Goal: Information Seeking & Learning: Learn about a topic

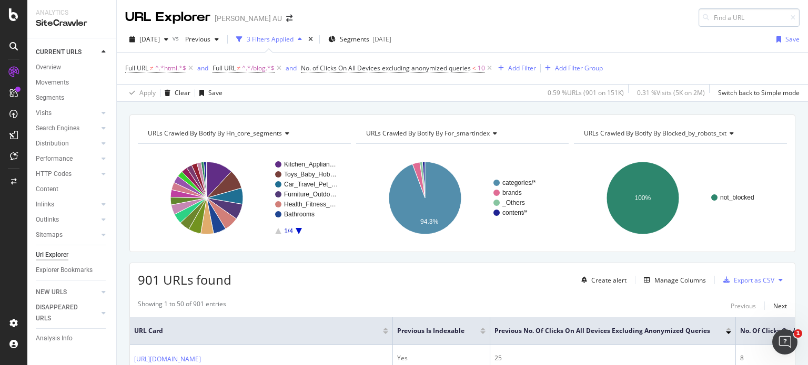
click at [716, 18] on input at bounding box center [748, 17] width 101 height 18
click at [59, 66] on div "Overview" at bounding box center [48, 67] width 25 height 11
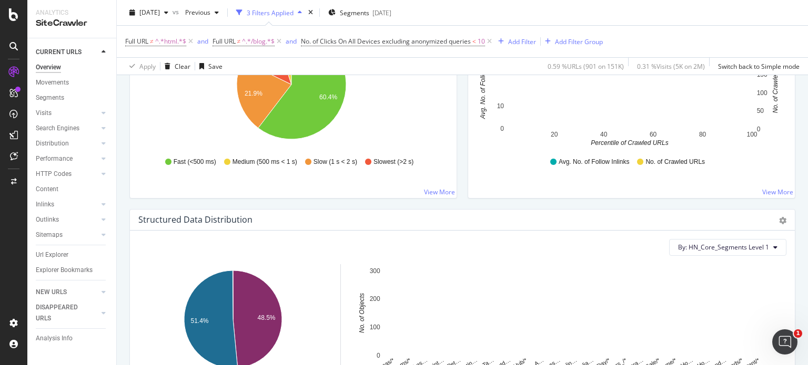
scroll to position [734, 0]
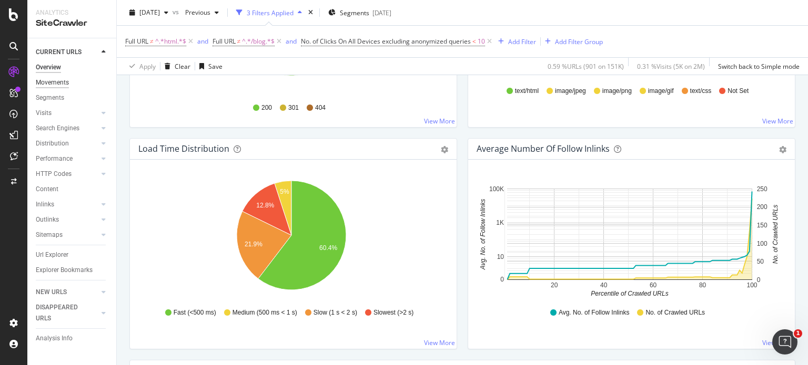
click at [59, 80] on div "Movements" at bounding box center [52, 82] width 33 height 11
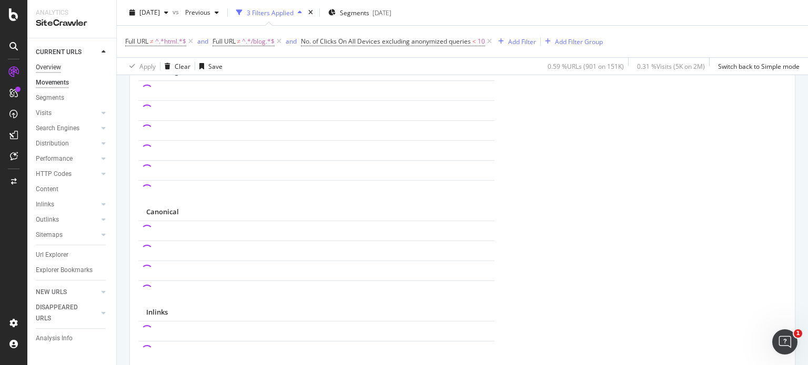
click at [59, 66] on div "Overview" at bounding box center [48, 67] width 25 height 11
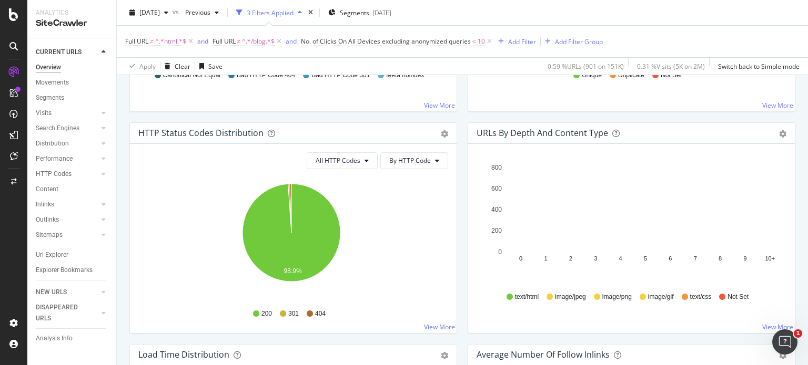
scroll to position [524, 0]
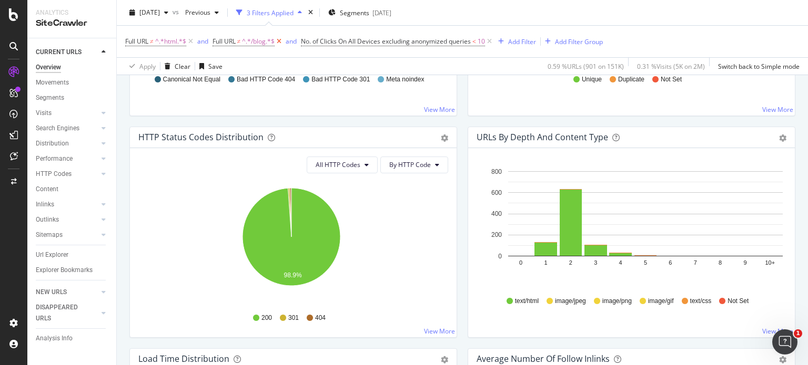
click at [282, 40] on icon at bounding box center [278, 41] width 9 height 11
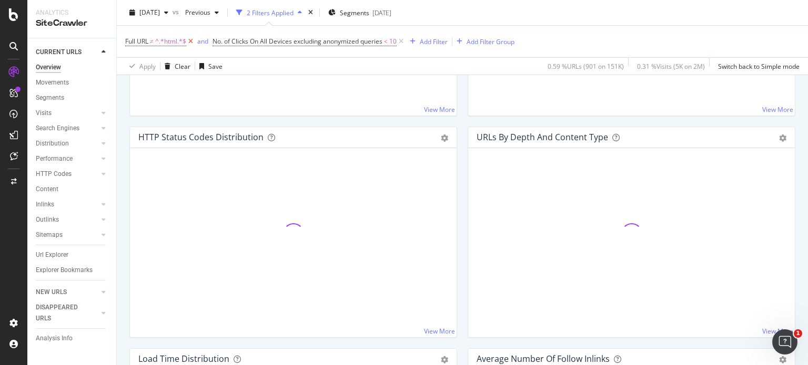
click at [190, 39] on icon at bounding box center [190, 41] width 9 height 11
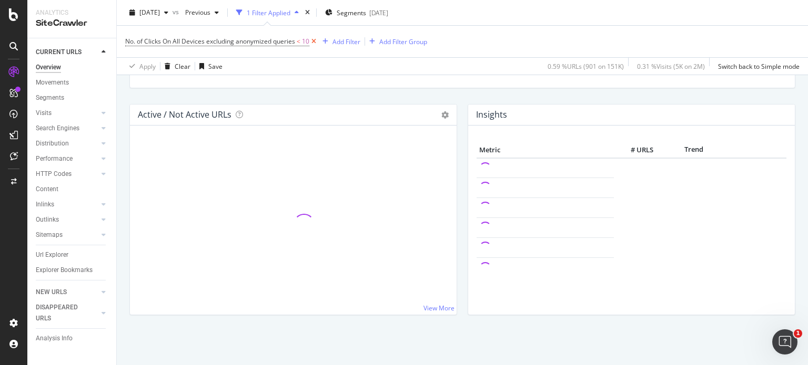
scroll to position [524, 0]
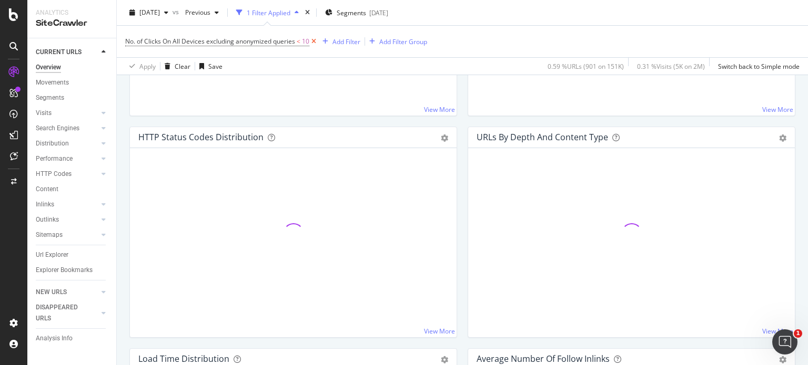
click at [312, 44] on icon at bounding box center [313, 41] width 9 height 11
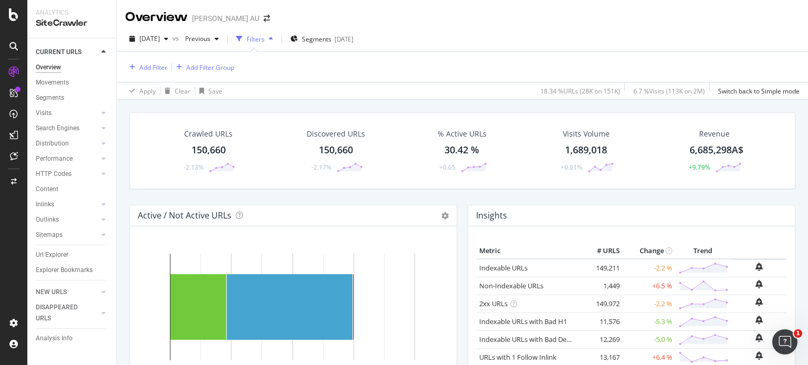
click at [212, 147] on div "150,660" at bounding box center [208, 151] width 34 height 14
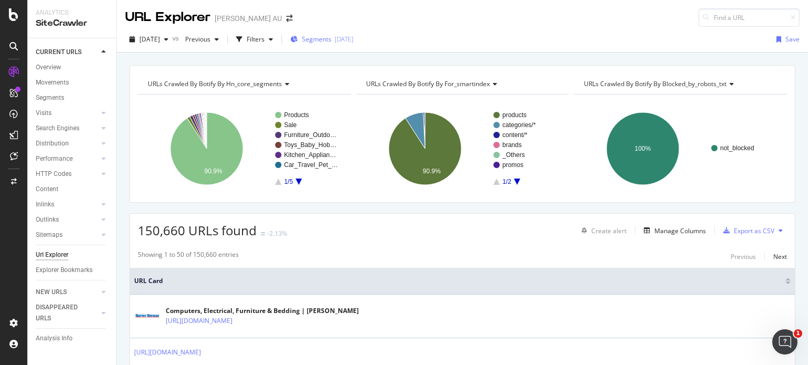
click at [331, 37] on span "Segments" at bounding box center [316, 39] width 29 height 9
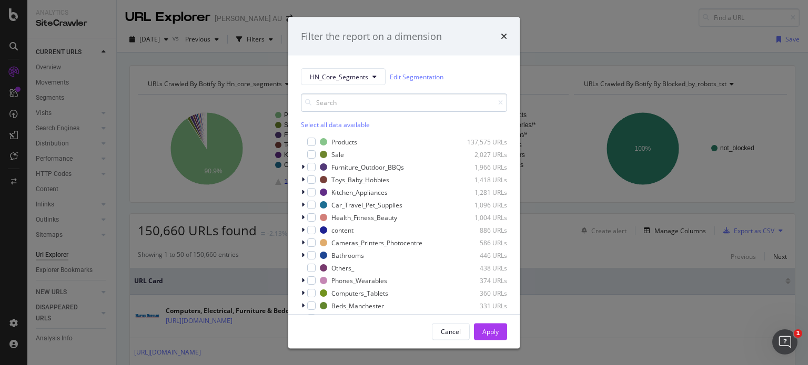
click at [347, 102] on input "modal" at bounding box center [404, 103] width 206 height 18
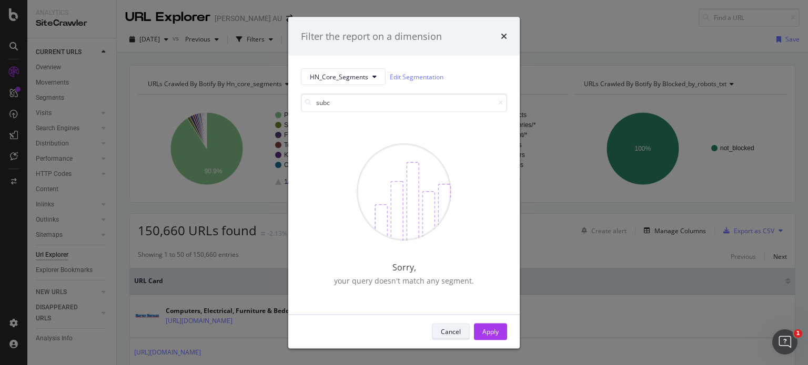
type input "subc"
click at [454, 330] on div "Cancel" at bounding box center [451, 331] width 20 height 9
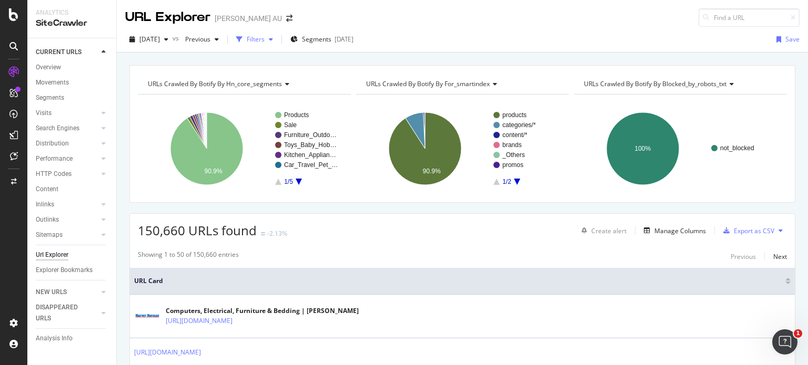
click at [264, 44] on div "Filters" at bounding box center [256, 39] width 18 height 9
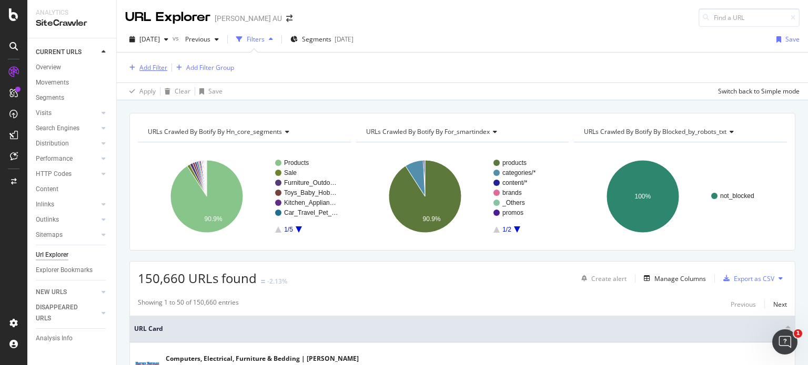
click at [143, 65] on div "Add Filter" at bounding box center [153, 67] width 28 height 9
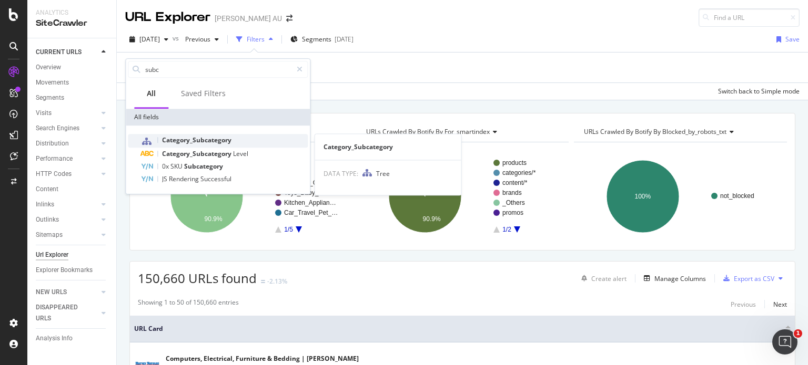
type input "subc"
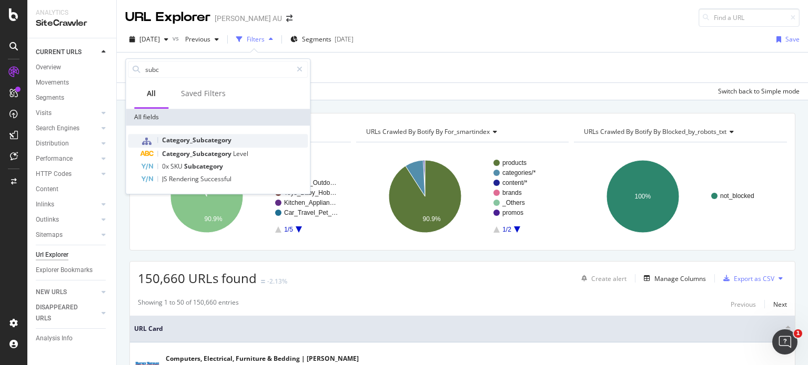
click at [267, 142] on div "Category_Subcategory" at bounding box center [223, 141] width 167 height 14
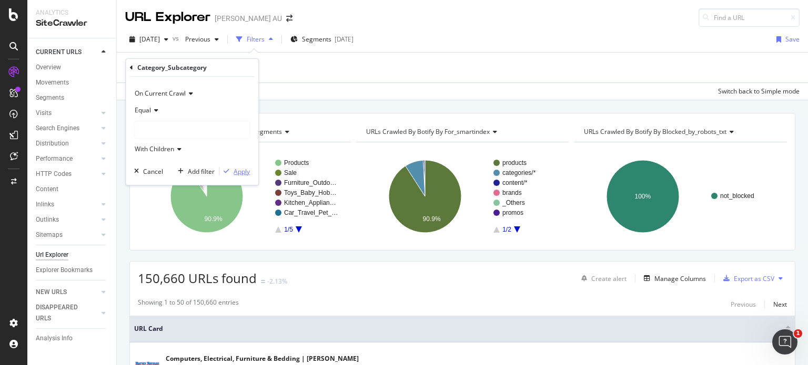
click at [244, 173] on div "Apply" at bounding box center [241, 171] width 16 height 9
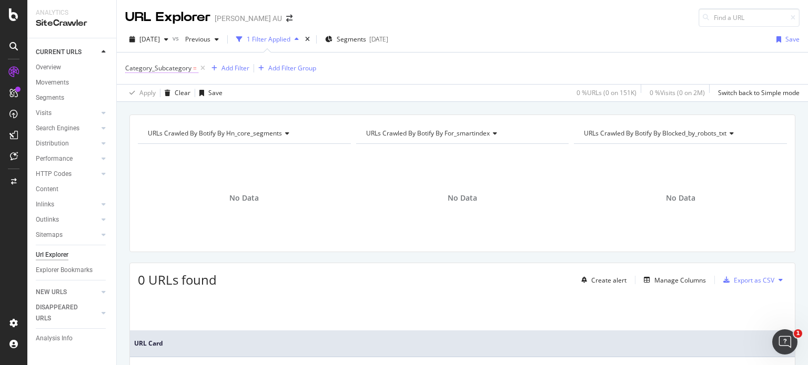
click at [170, 68] on span "Category_Subcategory" at bounding box center [158, 68] width 66 height 9
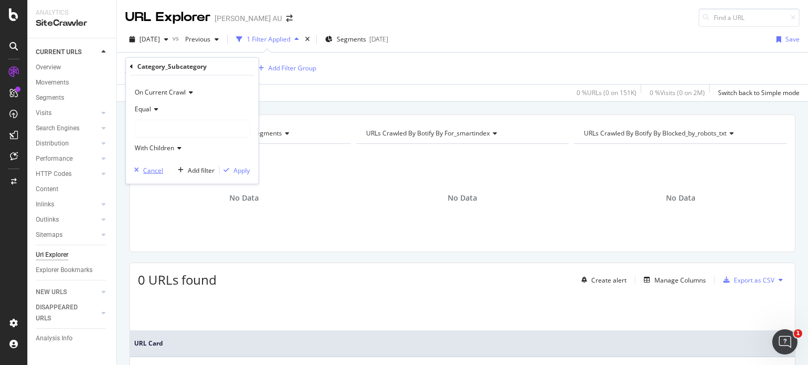
click at [144, 170] on div "Cancel" at bounding box center [153, 170] width 20 height 9
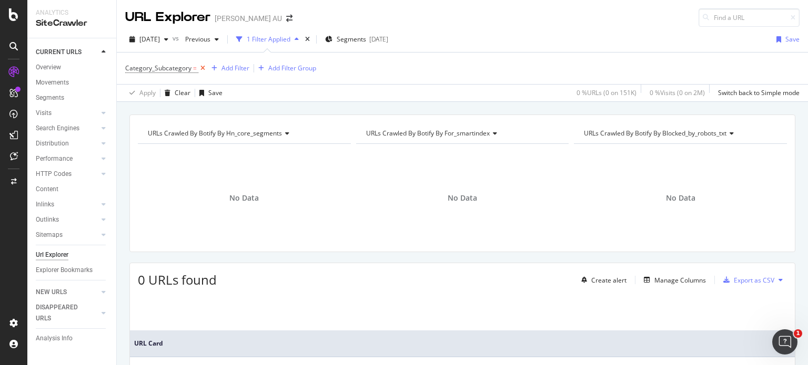
click at [204, 67] on icon at bounding box center [202, 68] width 9 height 11
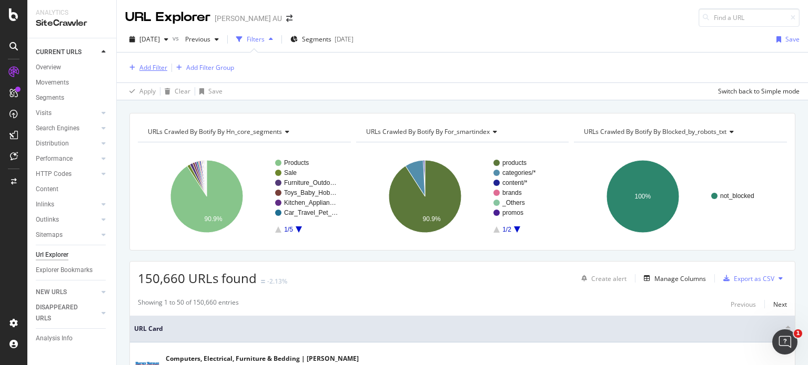
click at [161, 65] on div "Add Filter" at bounding box center [153, 67] width 28 height 9
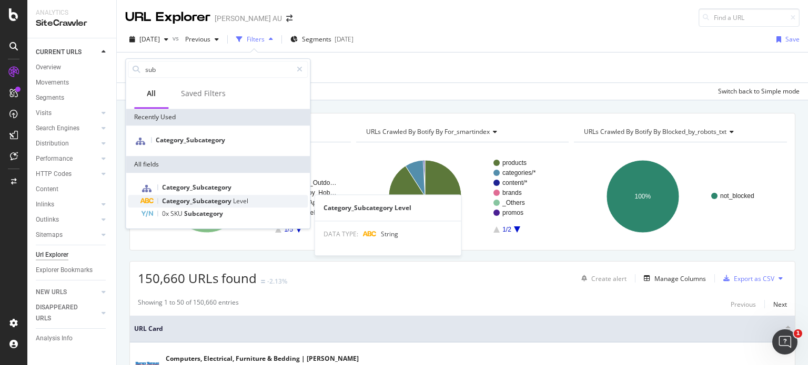
type input "sub"
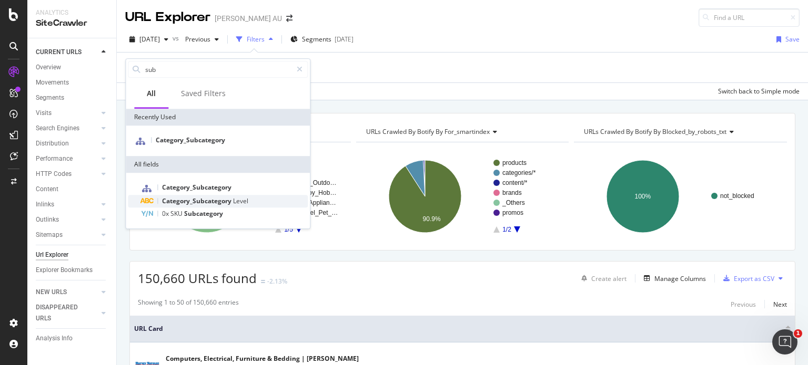
click at [222, 203] on span "Category_Subcategory" at bounding box center [197, 201] width 71 height 9
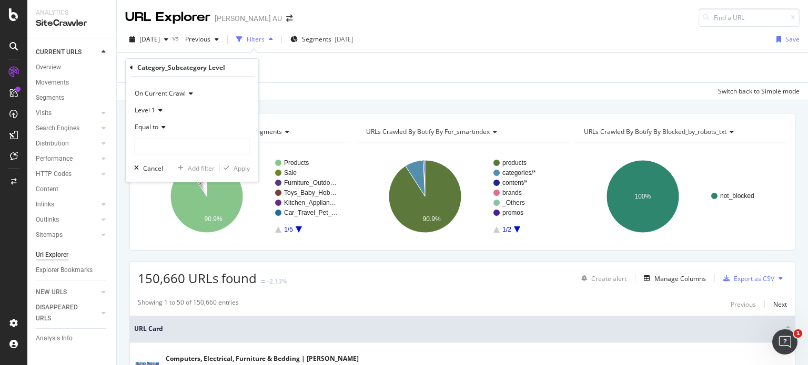
click at [159, 127] on icon at bounding box center [161, 127] width 7 height 6
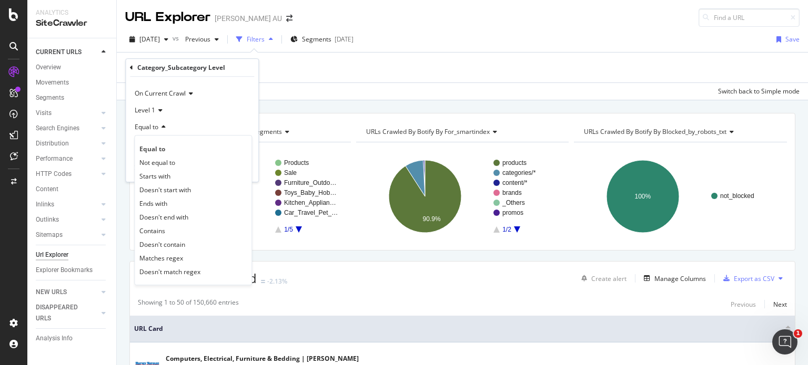
click at [192, 132] on div "Equal to" at bounding box center [192, 127] width 116 height 17
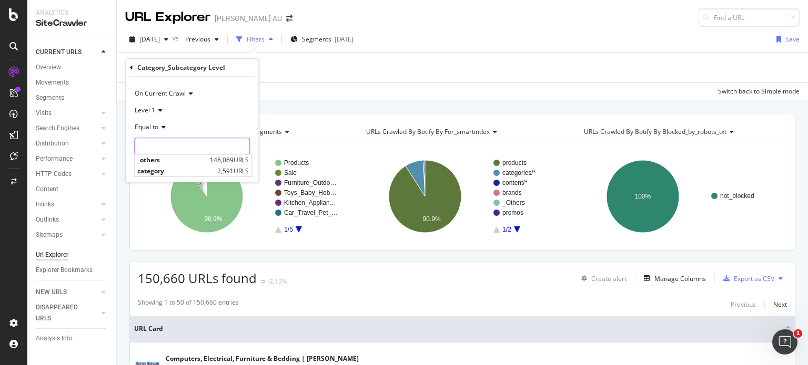
click at [183, 141] on input "text" at bounding box center [192, 146] width 115 height 17
click at [186, 161] on span "_others" at bounding box center [172, 160] width 70 height 9
type input "_others"
click at [239, 169] on div "Apply" at bounding box center [241, 168] width 16 height 9
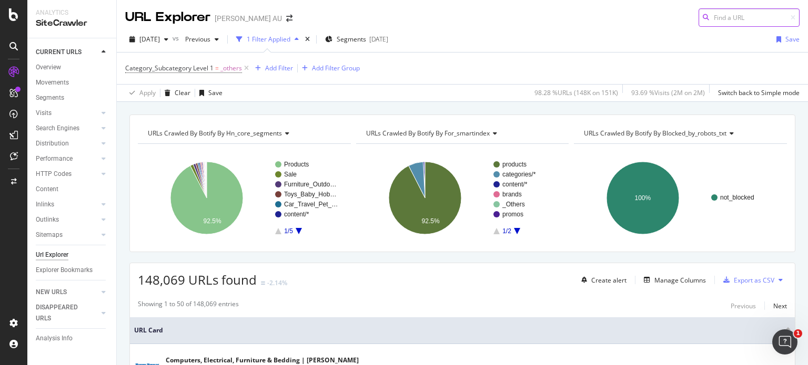
click at [736, 17] on input at bounding box center [748, 17] width 101 height 18
click at [715, 15] on input "subcategory" at bounding box center [748, 17] width 101 height 18
click at [749, 16] on input "subcategory" at bounding box center [748, 17] width 101 height 18
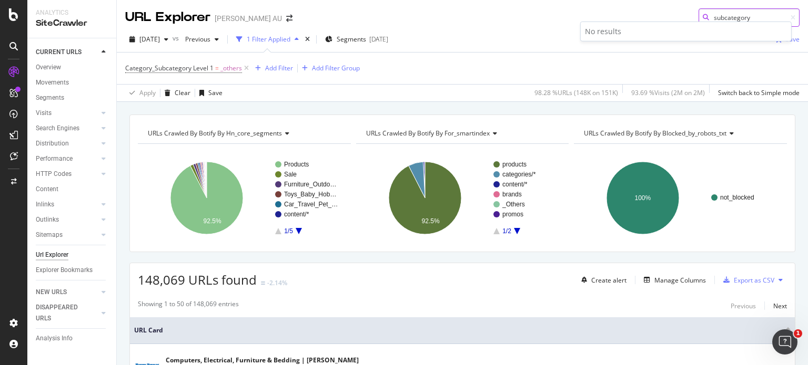
click at [749, 16] on input "subcategory" at bounding box center [748, 17] width 101 height 18
type input "subcategory"
click at [183, 92] on div "Clear" at bounding box center [183, 92] width 16 height 9
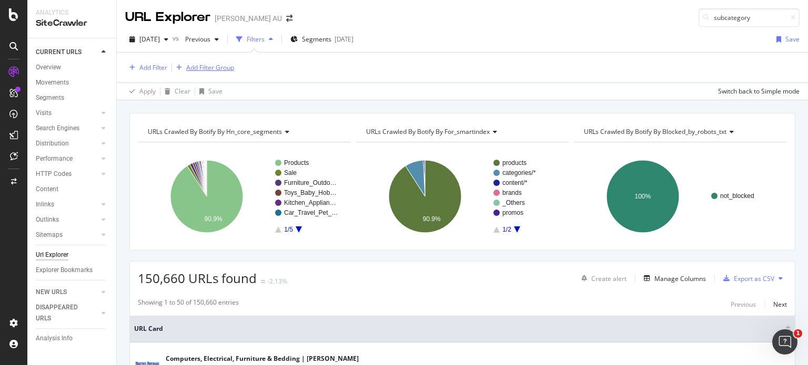
click at [196, 67] on div "Add Filter Group" at bounding box center [210, 67] width 48 height 9
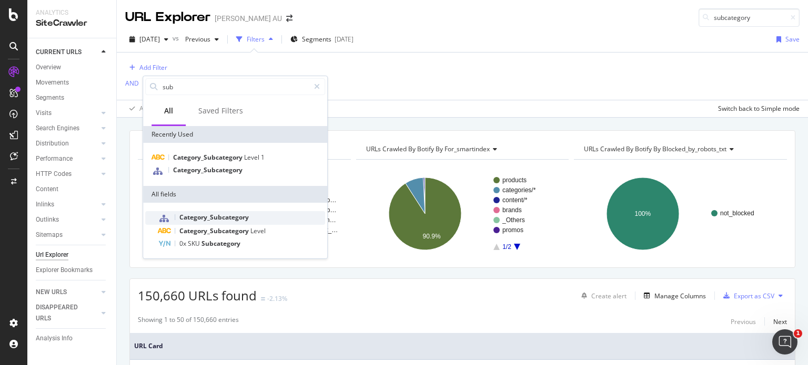
click at [228, 222] on div "Category_Subcategory" at bounding box center [241, 218] width 167 height 14
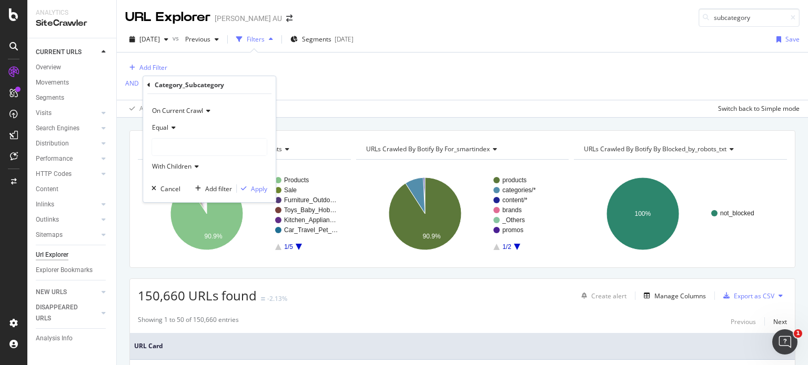
click at [169, 130] on icon at bounding box center [171, 128] width 7 height 6
click at [226, 126] on div "Equal" at bounding box center [209, 127] width 116 height 17
click at [176, 164] on span "With Children" at bounding box center [171, 166] width 39 height 9
click at [240, 151] on div at bounding box center [209, 147] width 115 height 17
drag, startPoint x: 249, startPoint y: 132, endPoint x: 247, endPoint y: 87, distance: 45.8
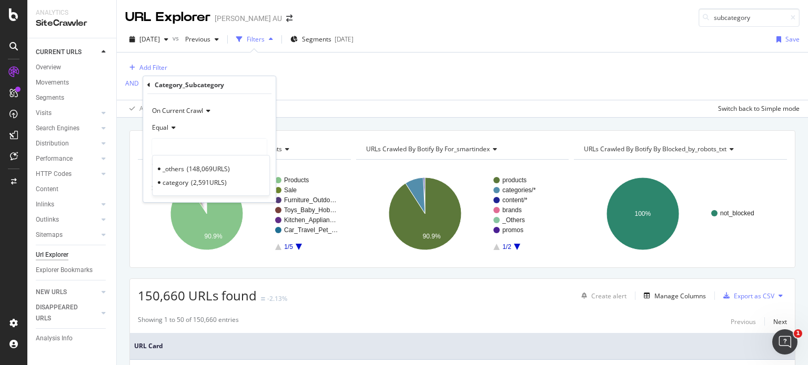
click at [249, 131] on div "Equal" at bounding box center [209, 127] width 116 height 17
click at [263, 188] on div "Apply" at bounding box center [259, 189] width 16 height 9
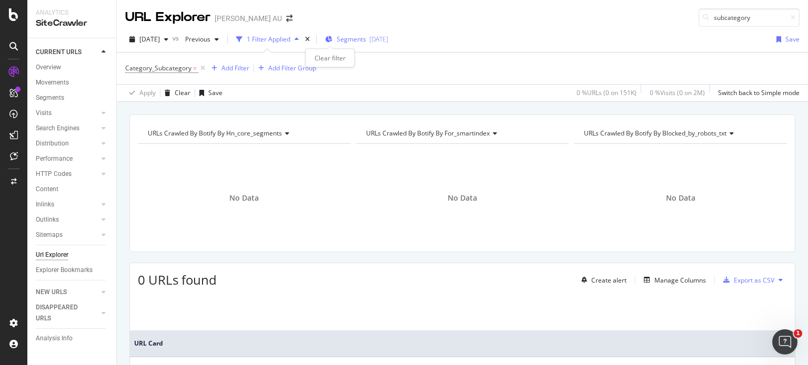
drag, startPoint x: 331, startPoint y: 42, endPoint x: 358, endPoint y: 40, distance: 26.9
click at [310, 42] on icon "times" at bounding box center [307, 39] width 5 height 6
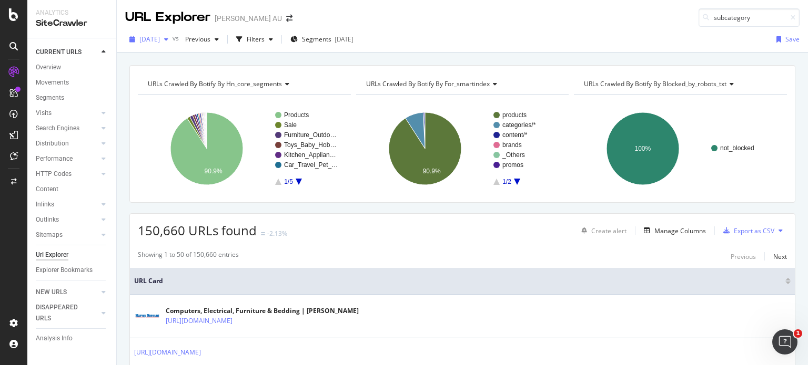
click at [160, 39] on span "2025 Sep. 28th" at bounding box center [149, 39] width 21 height 9
click at [264, 39] on div "Filters" at bounding box center [256, 39] width 18 height 9
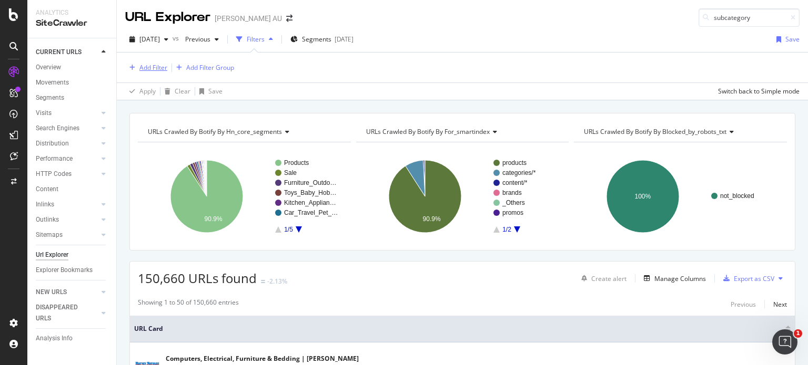
click at [141, 65] on div "Add Filter" at bounding box center [153, 67] width 28 height 9
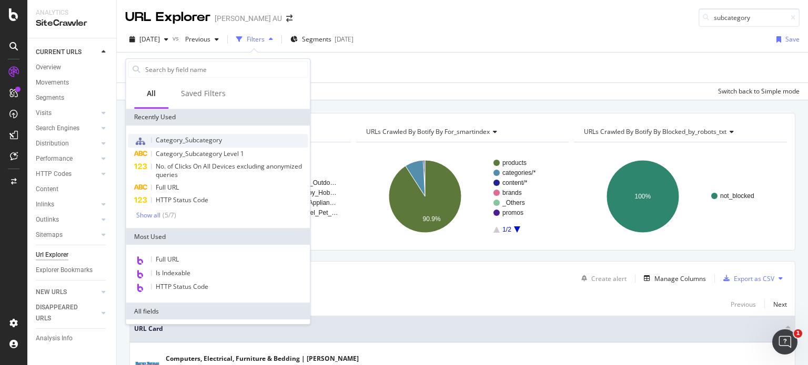
click at [220, 141] on span "Category_Subcategory" at bounding box center [189, 140] width 66 height 9
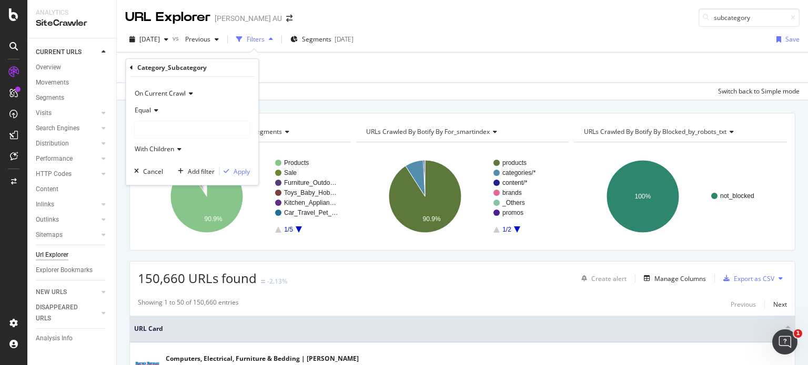
click at [154, 129] on div at bounding box center [192, 129] width 115 height 17
click at [172, 129] on div at bounding box center [192, 129] width 115 height 17
click at [189, 119] on div "Equal With Children" at bounding box center [192, 130] width 116 height 56
click at [188, 131] on div at bounding box center [192, 129] width 115 height 17
click at [190, 164] on span "2,591 URLS" at bounding box center [192, 165] width 36 height 9
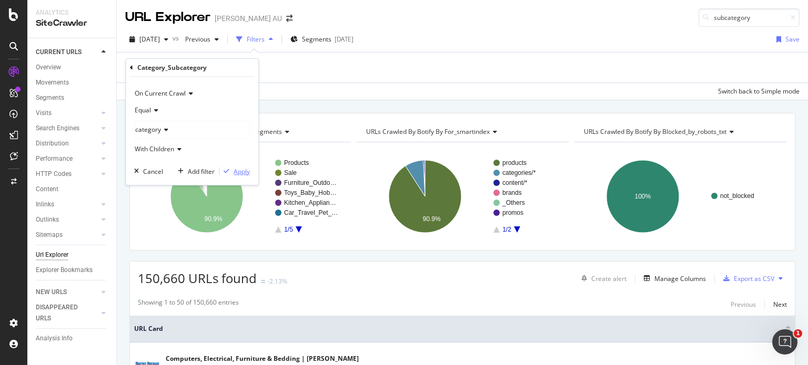
click at [230, 170] on div "button" at bounding box center [226, 171] width 14 height 6
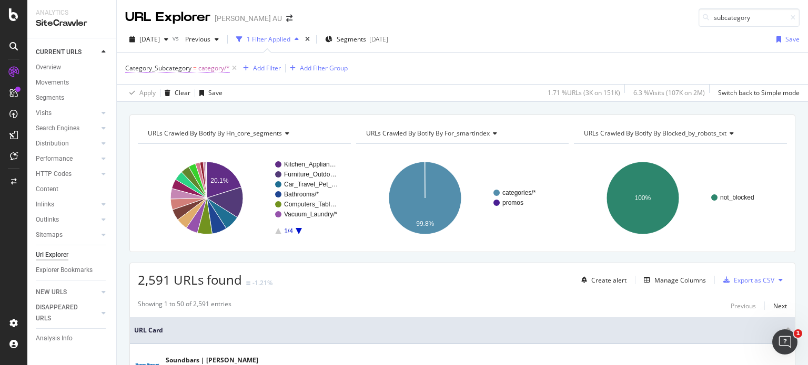
click at [204, 67] on span "category/*" at bounding box center [214, 68] width 32 height 15
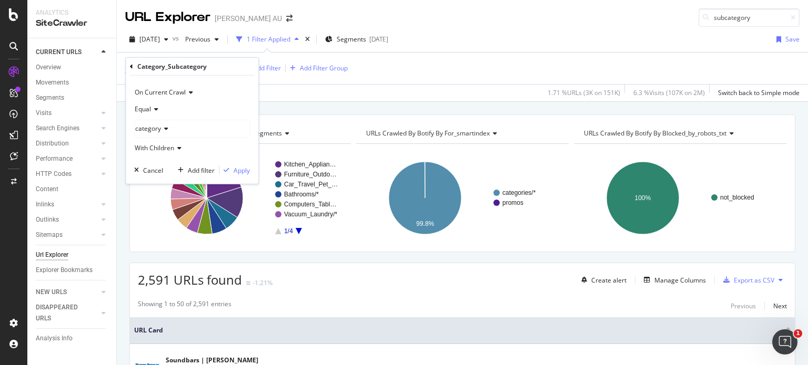
click at [178, 146] on icon at bounding box center [177, 148] width 7 height 6
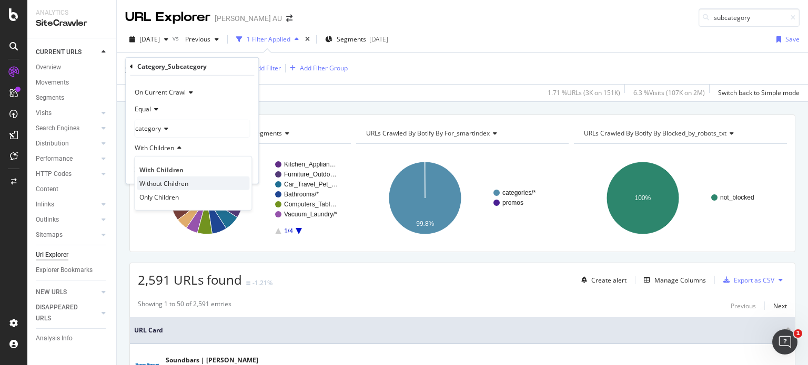
click at [176, 177] on div "Without Children" at bounding box center [193, 184] width 113 height 14
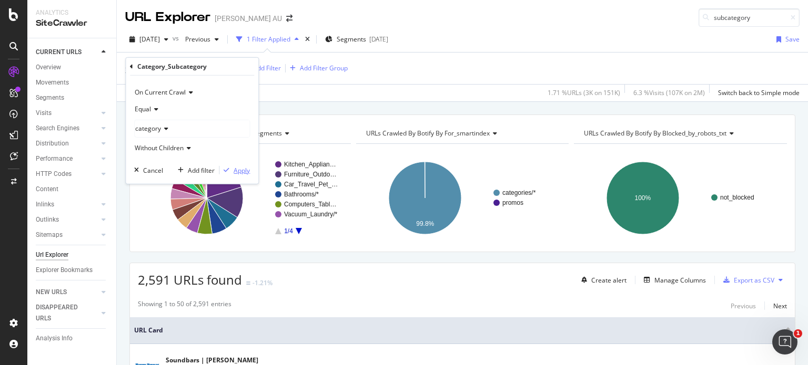
click at [238, 168] on div "Apply" at bounding box center [241, 170] width 16 height 9
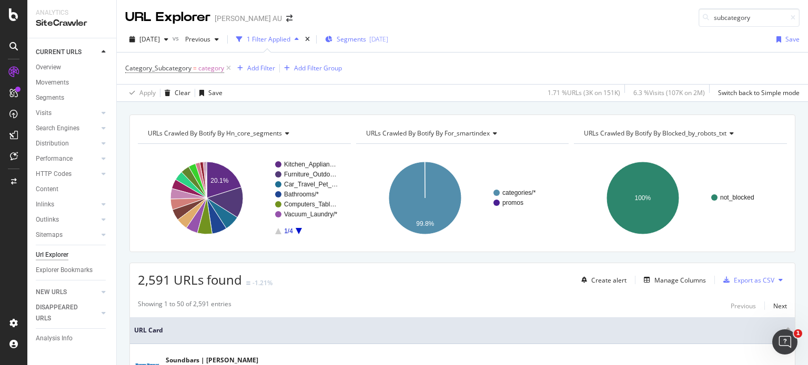
click at [366, 37] on span "Segments" at bounding box center [351, 39] width 29 height 9
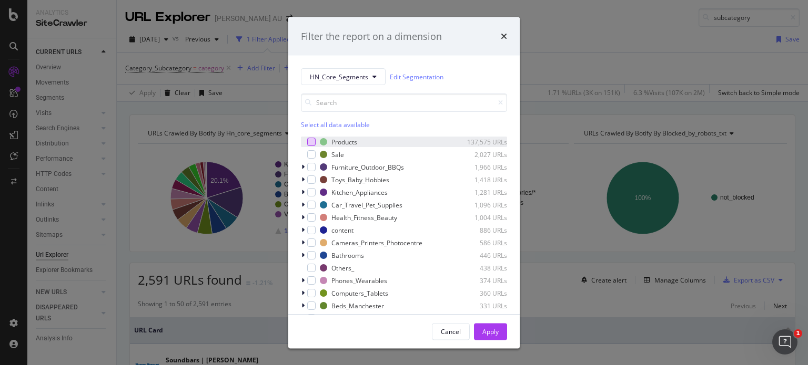
click at [310, 142] on div "modal" at bounding box center [311, 142] width 8 height 8
click at [311, 143] on icon "modal" at bounding box center [311, 141] width 5 height 5
click at [319, 123] on div "Select all data available" at bounding box center [404, 124] width 206 height 9
click at [308, 141] on div "modal" at bounding box center [311, 142] width 8 height 8
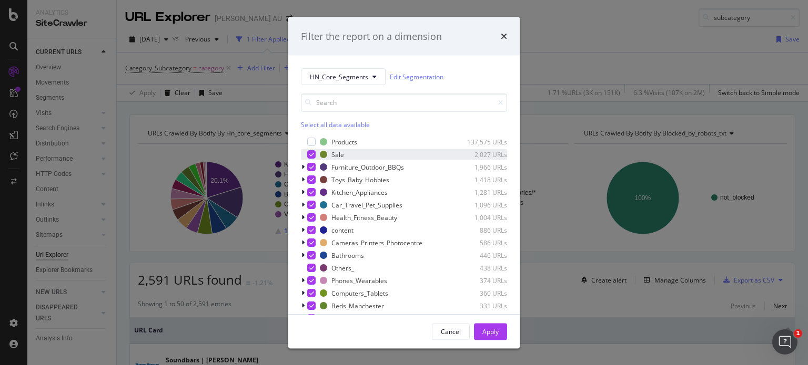
click at [311, 155] on icon "modal" at bounding box center [311, 154] width 5 height 5
click at [302, 165] on icon "modal" at bounding box center [302, 167] width 3 height 6
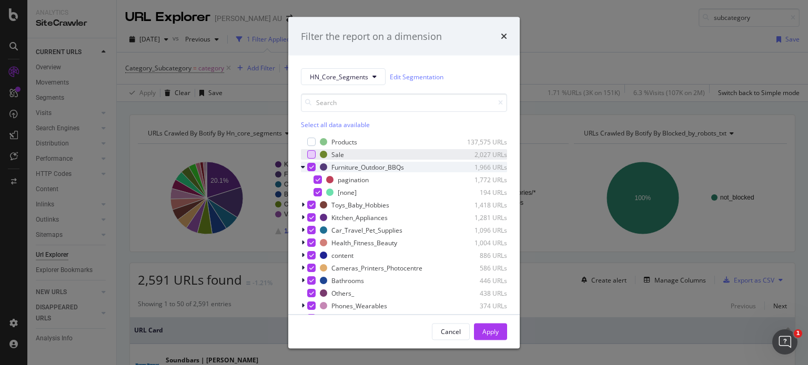
click at [303, 166] on icon "modal" at bounding box center [303, 167] width 4 height 6
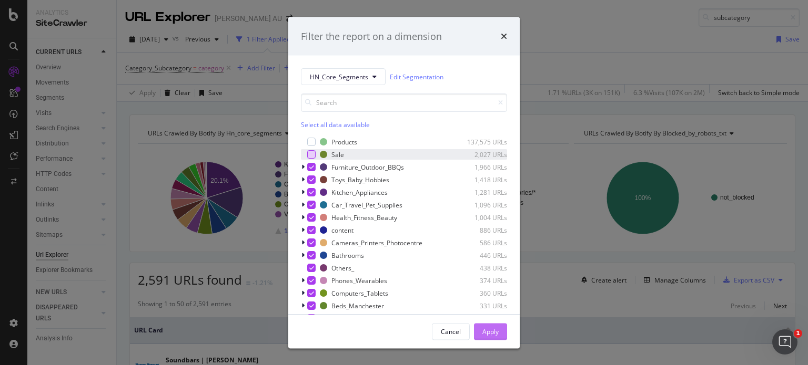
click at [482, 336] on div "Apply" at bounding box center [490, 331] width 16 height 9
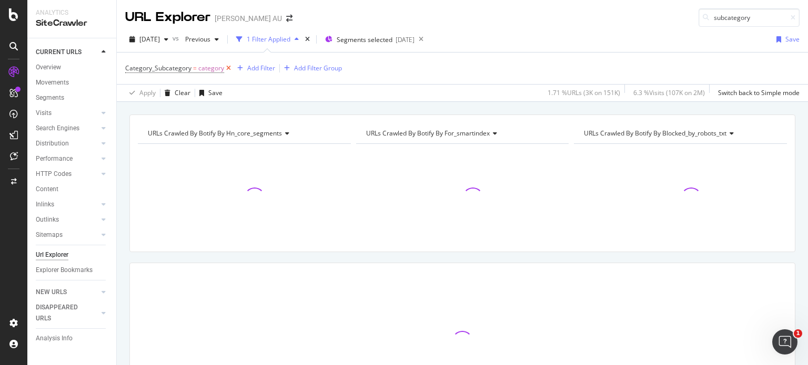
click at [227, 70] on icon at bounding box center [228, 68] width 9 height 11
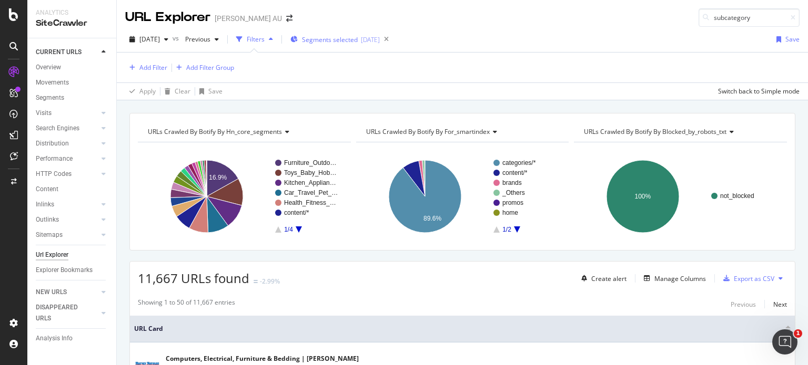
click at [343, 45] on div "Segments selected 2025-09-02" at bounding box center [334, 40] width 89 height 16
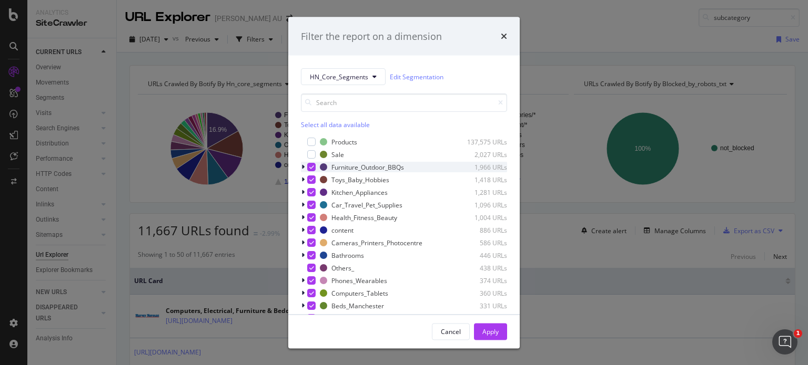
click at [302, 166] on icon "modal" at bounding box center [302, 167] width 3 height 6
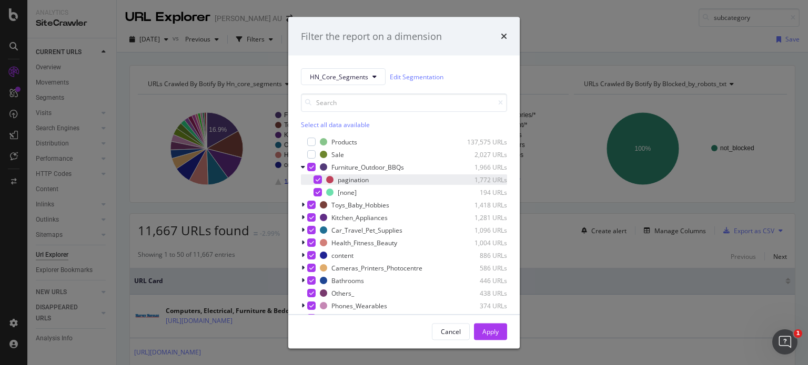
click at [317, 178] on icon "modal" at bounding box center [317, 179] width 5 height 5
click at [305, 208] on div "modal" at bounding box center [304, 205] width 6 height 11
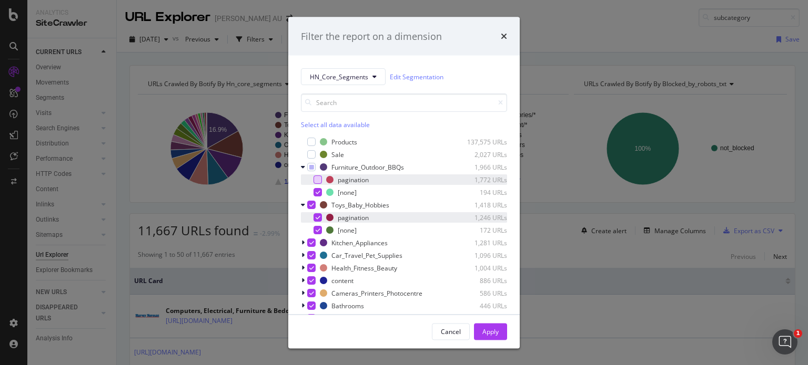
click at [315, 217] on icon "modal" at bounding box center [317, 217] width 5 height 5
click at [302, 242] on icon "modal" at bounding box center [302, 243] width 3 height 6
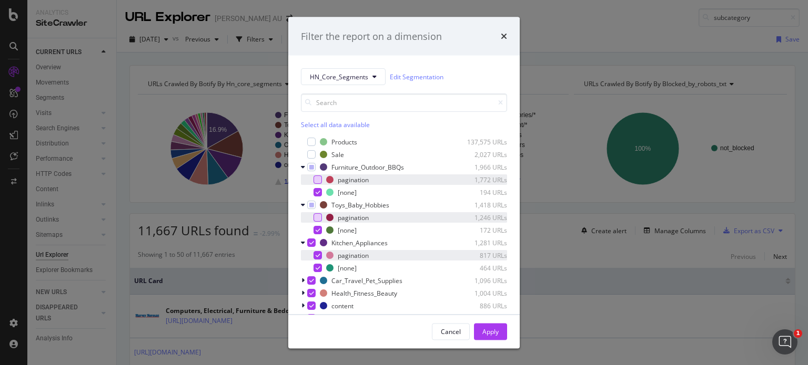
click at [319, 253] on icon "modal" at bounding box center [317, 255] width 5 height 5
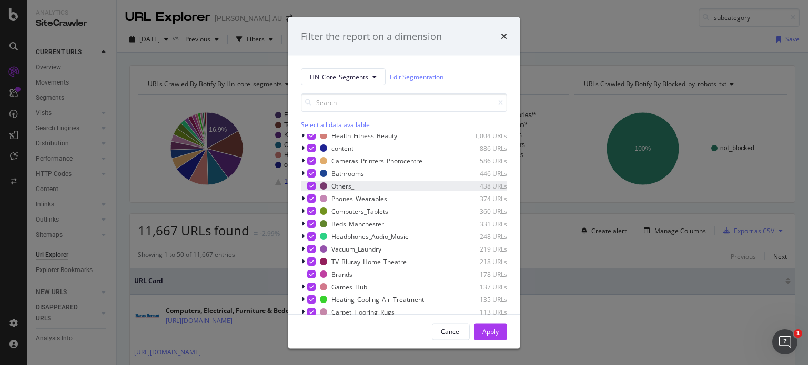
scroll to position [105, 0]
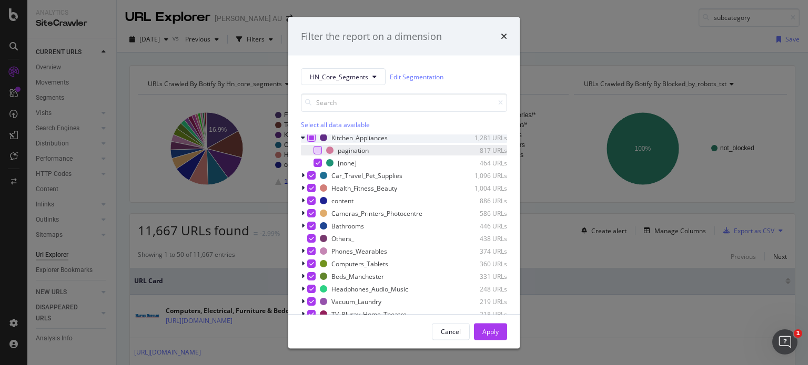
click at [311, 139] on icon "modal" at bounding box center [311, 137] width 5 height 5
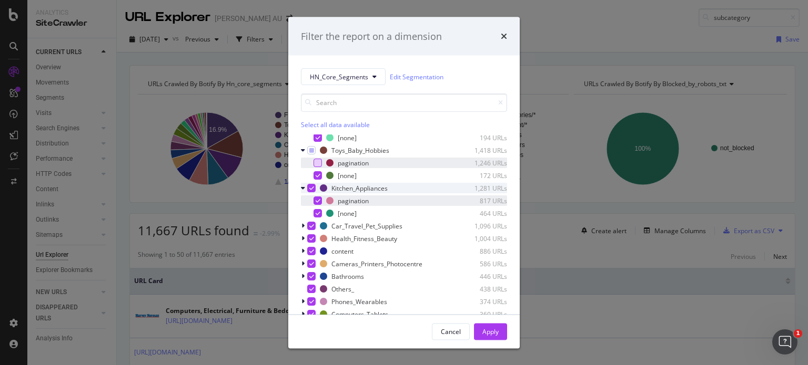
scroll to position [0, 0]
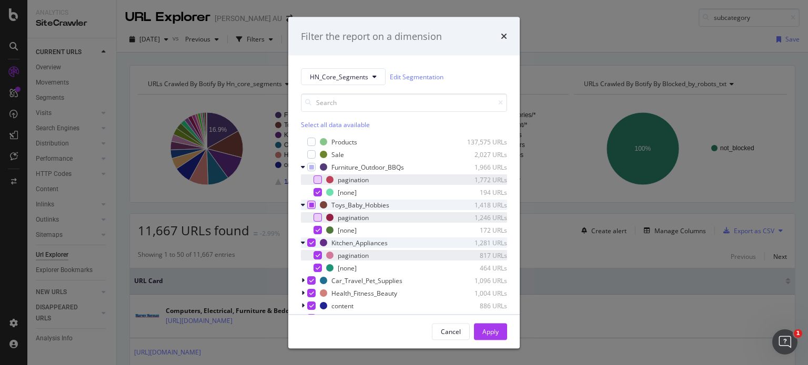
click at [311, 207] on icon "modal" at bounding box center [311, 204] width 5 height 5
click at [309, 168] on icon "modal" at bounding box center [311, 167] width 5 height 5
click at [491, 334] on div "Apply" at bounding box center [490, 331] width 16 height 9
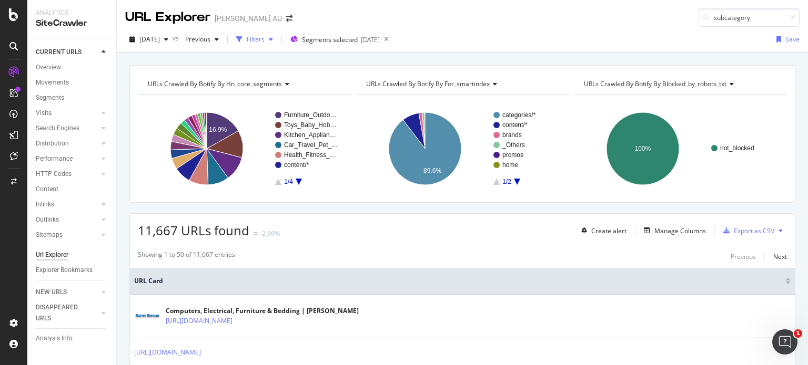
click at [264, 39] on div "Filters" at bounding box center [256, 39] width 18 height 9
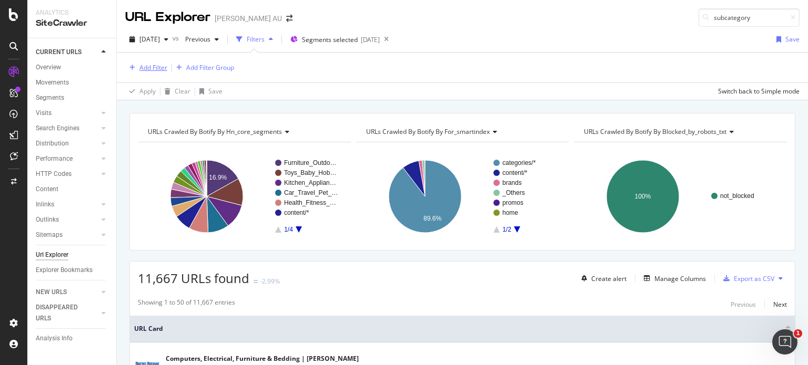
click at [155, 68] on div "Add Filter" at bounding box center [153, 67] width 28 height 9
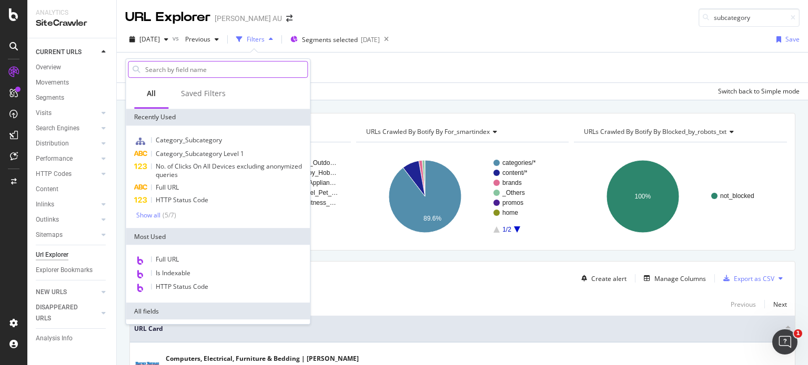
click at [189, 70] on input "text" at bounding box center [225, 70] width 163 height 16
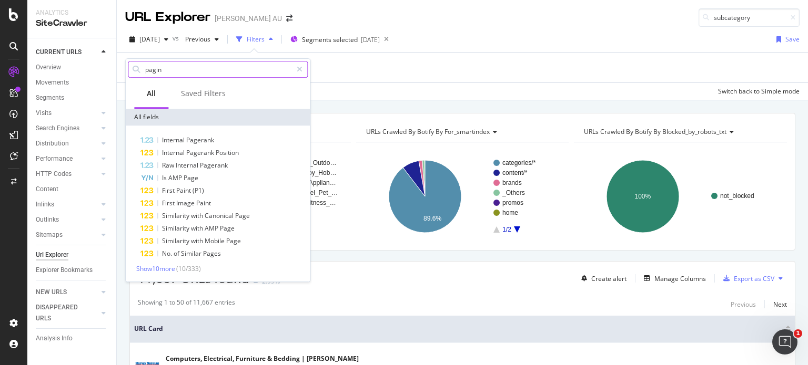
type input "pagina"
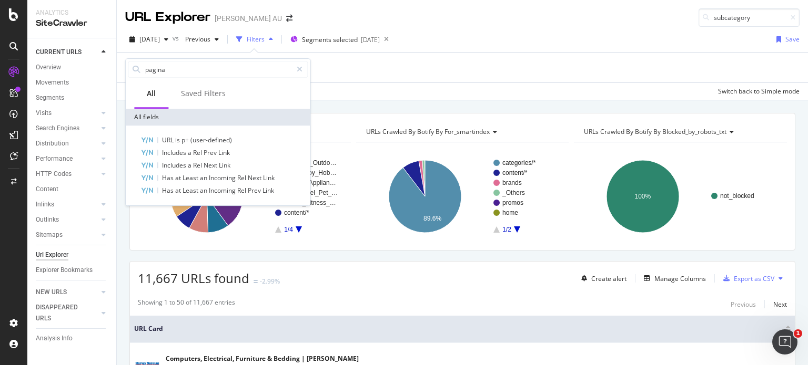
click at [351, 74] on div "Add Filter Add Filter Group" at bounding box center [462, 68] width 674 height 30
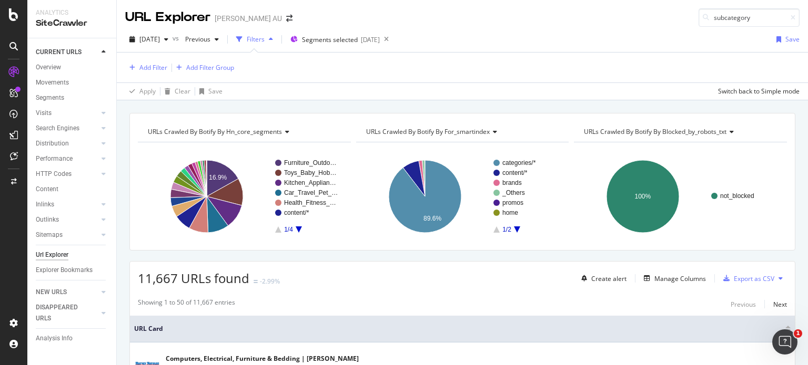
click at [273, 40] on icon "button" at bounding box center [271, 39] width 4 height 6
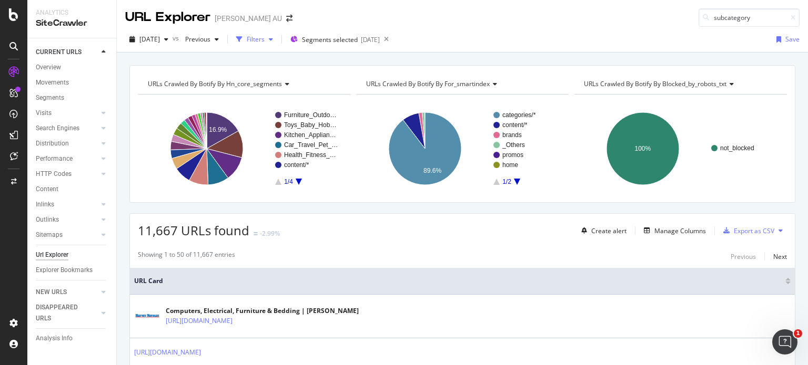
click at [273, 40] on icon "button" at bounding box center [271, 39] width 4 height 6
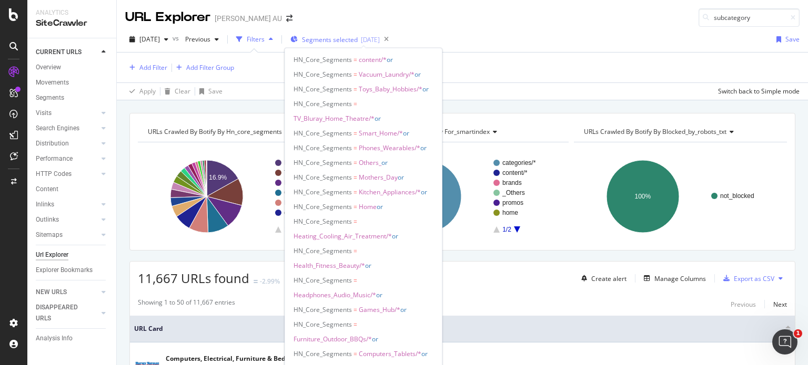
click at [344, 39] on span "Segments selected" at bounding box center [330, 39] width 56 height 9
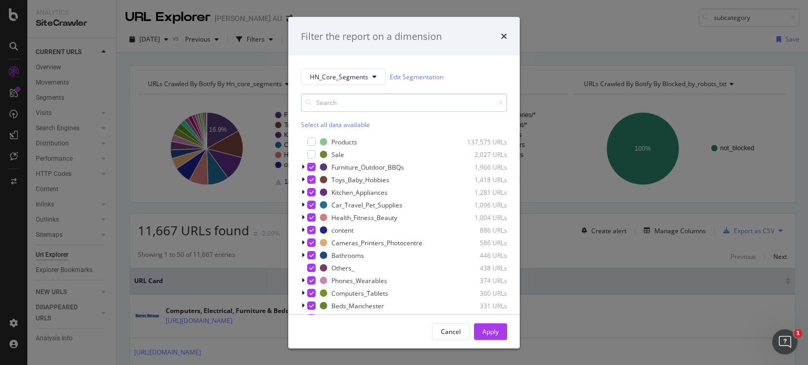
click at [353, 98] on input "modal" at bounding box center [404, 103] width 206 height 18
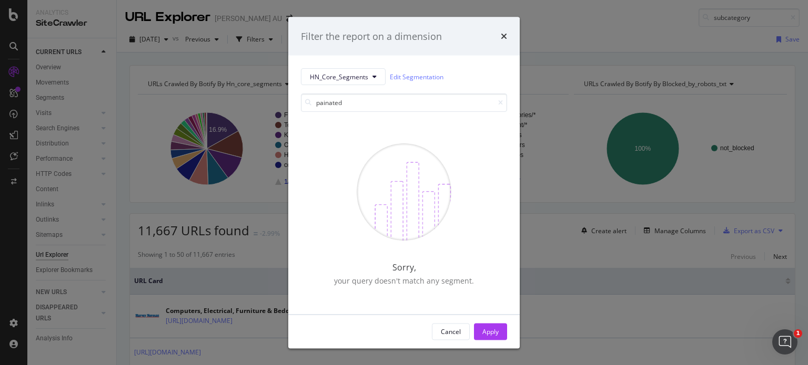
drag, startPoint x: 329, startPoint y: 107, endPoint x: 399, endPoint y: 119, distance: 71.0
click at [399, 119] on div "painated Sorry, your query doesn't match any segment." at bounding box center [404, 203] width 206 height 219
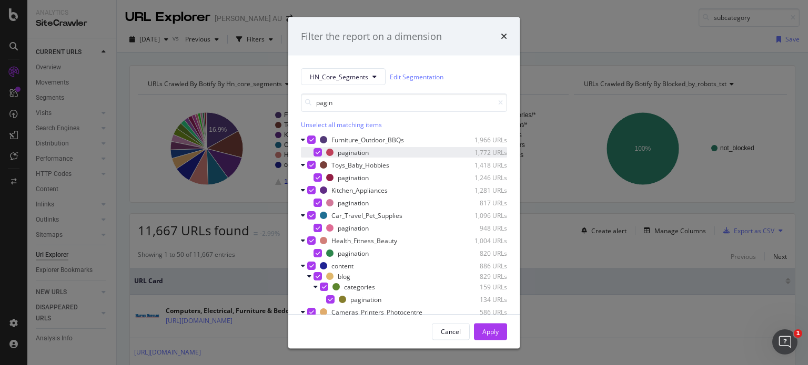
type input "pagin"
click at [317, 153] on icon "modal" at bounding box center [317, 152] width 5 height 5
click at [317, 177] on icon "modal" at bounding box center [317, 177] width 5 height 5
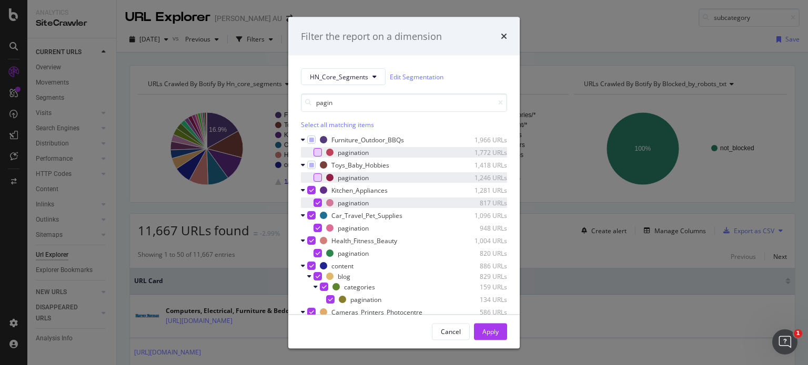
click at [315, 202] on icon "modal" at bounding box center [317, 202] width 5 height 5
click at [317, 228] on icon "modal" at bounding box center [317, 228] width 5 height 5
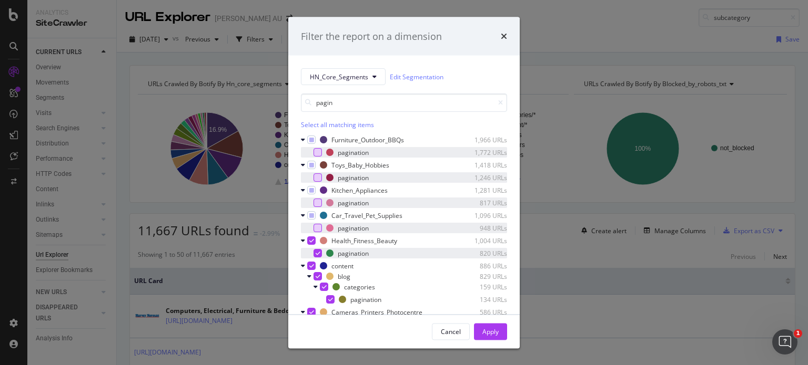
click at [314, 254] on div "modal" at bounding box center [317, 253] width 8 height 8
click at [309, 265] on icon "modal" at bounding box center [311, 265] width 5 height 5
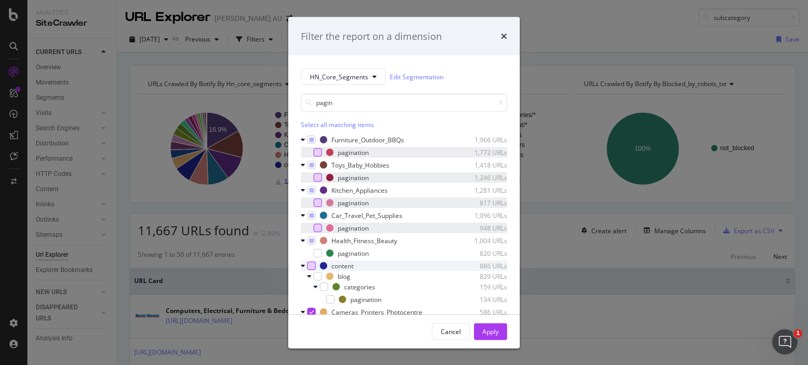
scroll to position [53, 0]
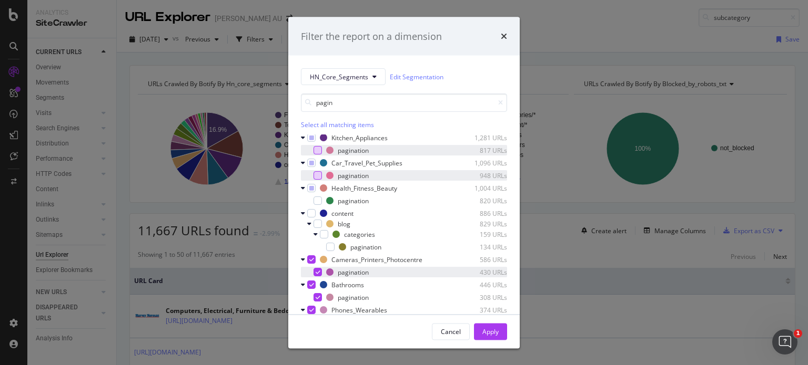
click at [317, 272] on icon "modal" at bounding box center [317, 272] width 5 height 5
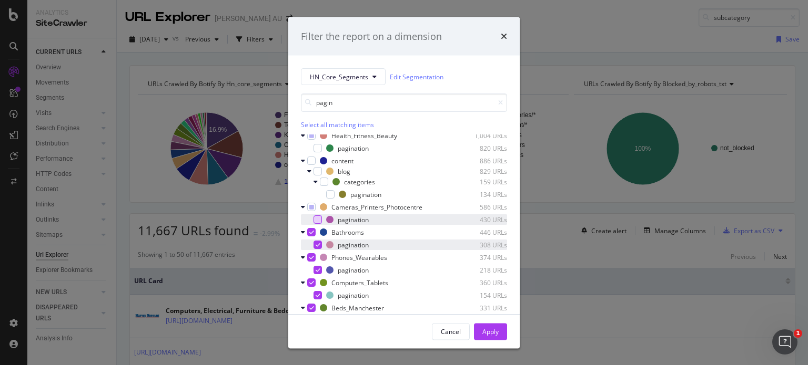
click at [315, 246] on icon "modal" at bounding box center [317, 244] width 5 height 5
click at [315, 268] on icon "modal" at bounding box center [317, 270] width 5 height 5
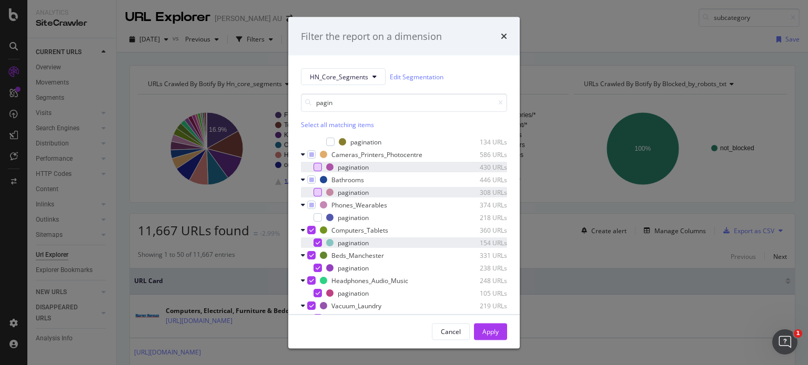
click at [317, 242] on icon "modal" at bounding box center [317, 242] width 5 height 5
click at [317, 267] on icon "modal" at bounding box center [317, 268] width 5 height 5
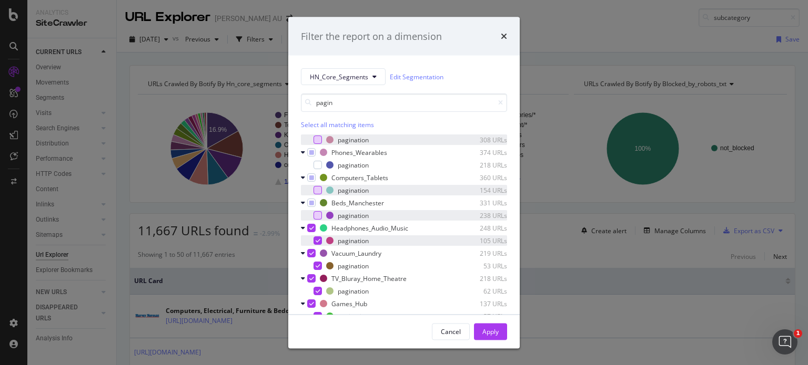
click at [317, 241] on icon "modal" at bounding box center [317, 240] width 5 height 5
click at [317, 267] on icon "modal" at bounding box center [317, 265] width 5 height 5
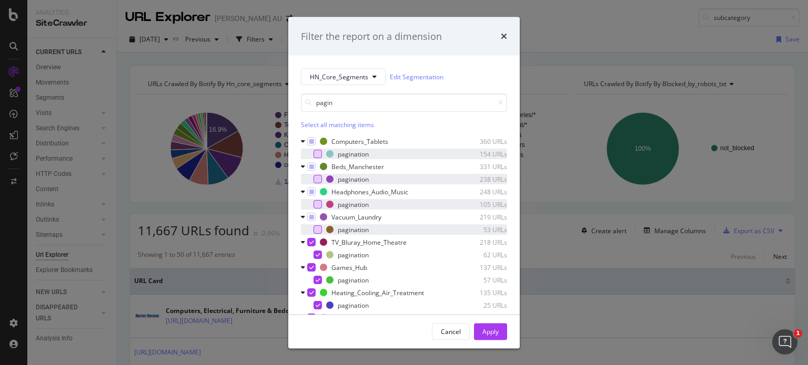
scroll to position [263, 0]
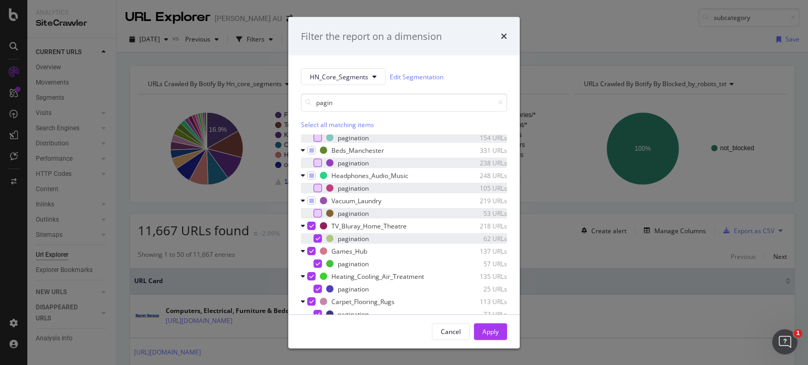
click at [313, 239] on div "modal" at bounding box center [317, 239] width 8 height 8
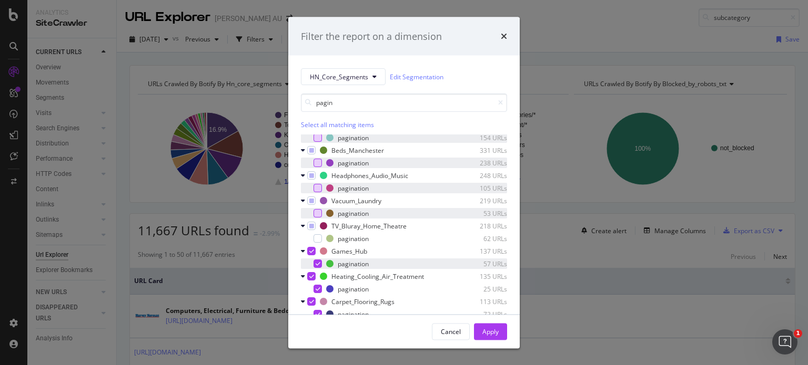
click at [317, 263] on icon "modal" at bounding box center [317, 263] width 5 height 5
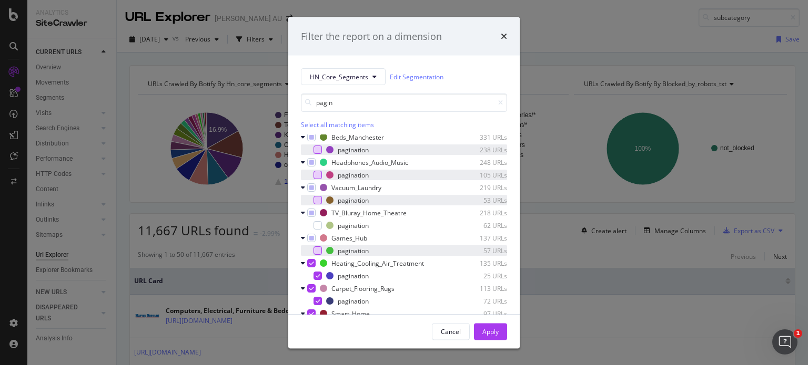
scroll to position [282, 0]
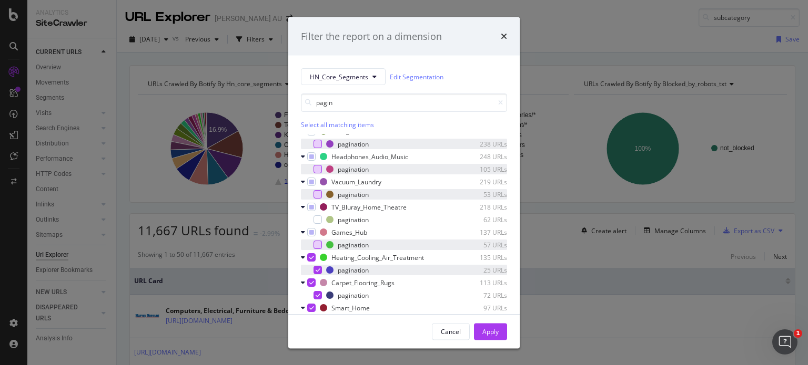
click at [318, 268] on icon "modal" at bounding box center [317, 270] width 5 height 5
click at [313, 294] on div "modal" at bounding box center [317, 295] width 8 height 8
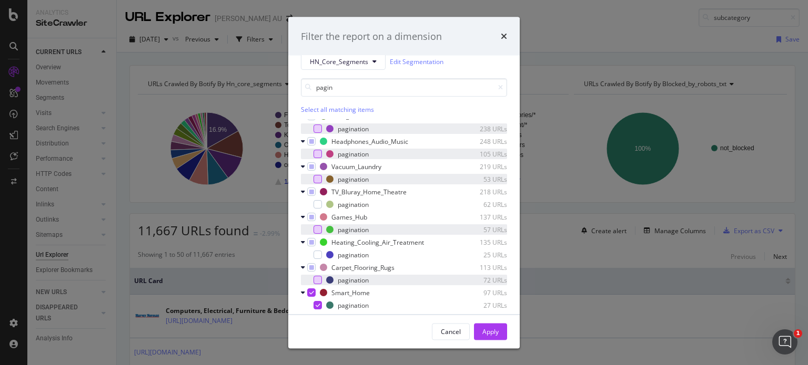
scroll to position [23, 0]
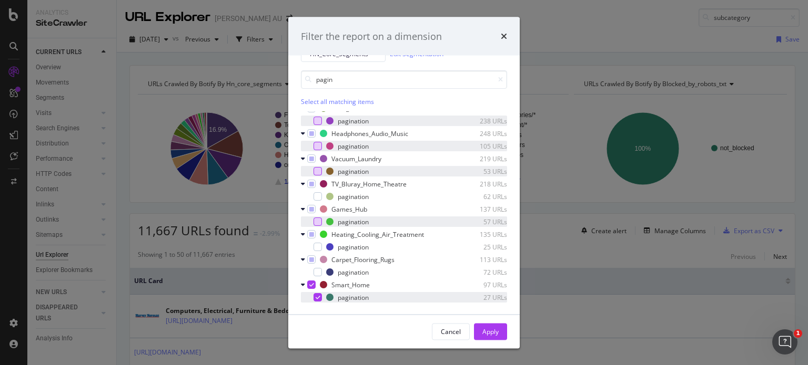
click at [317, 295] on icon "modal" at bounding box center [317, 297] width 5 height 5
click at [488, 332] on div "Apply" at bounding box center [490, 331] width 16 height 9
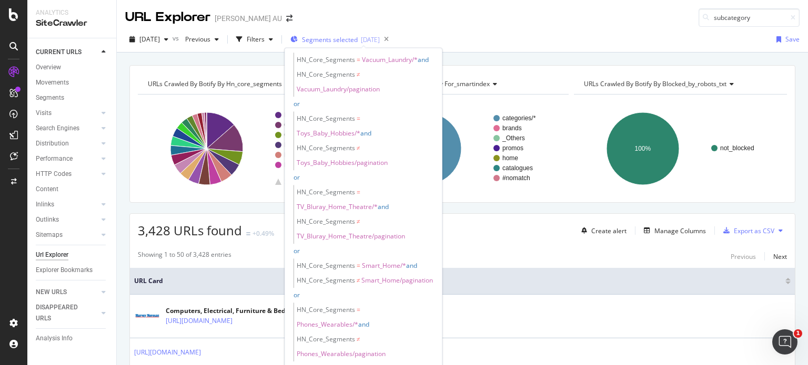
click at [340, 38] on span "Segments selected" at bounding box center [330, 39] width 56 height 9
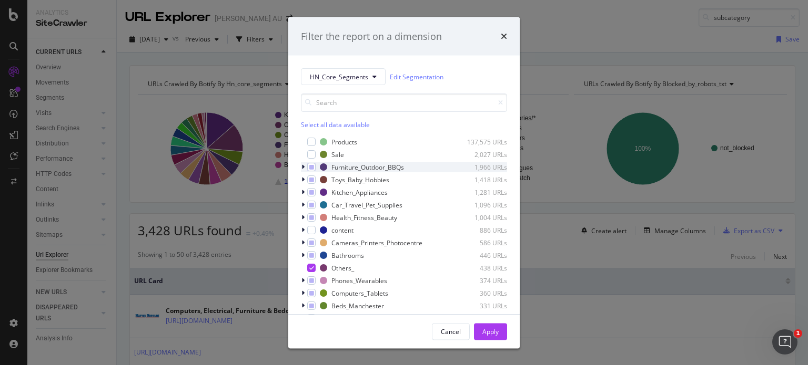
click at [302, 167] on icon "modal" at bounding box center [302, 167] width 3 height 6
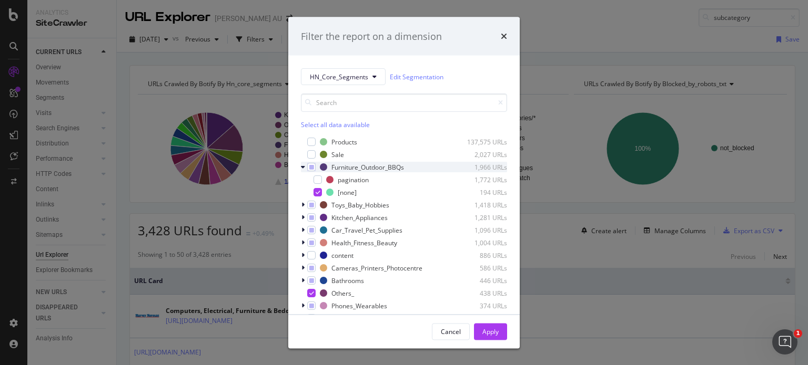
click at [302, 167] on icon "modal" at bounding box center [303, 167] width 4 height 6
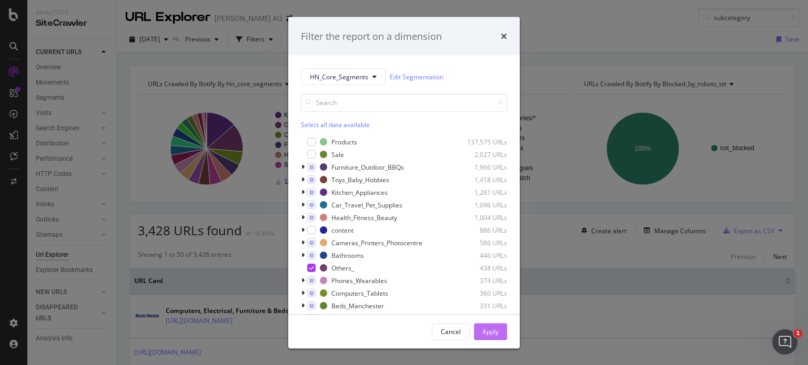
click at [487, 331] on div "Apply" at bounding box center [490, 331] width 16 height 9
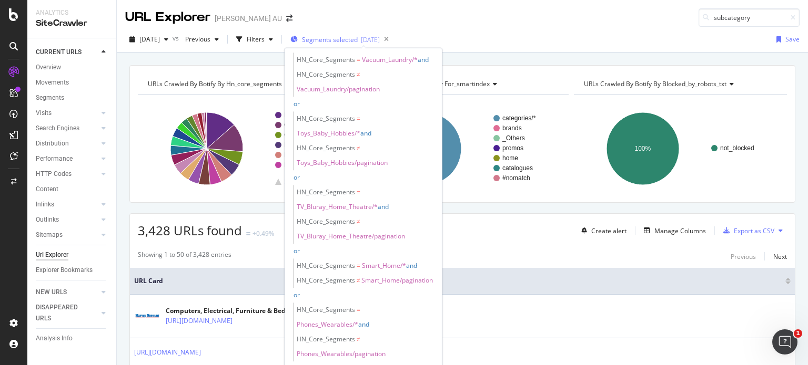
click at [380, 39] on div "2025-09-02" at bounding box center [370, 39] width 19 height 9
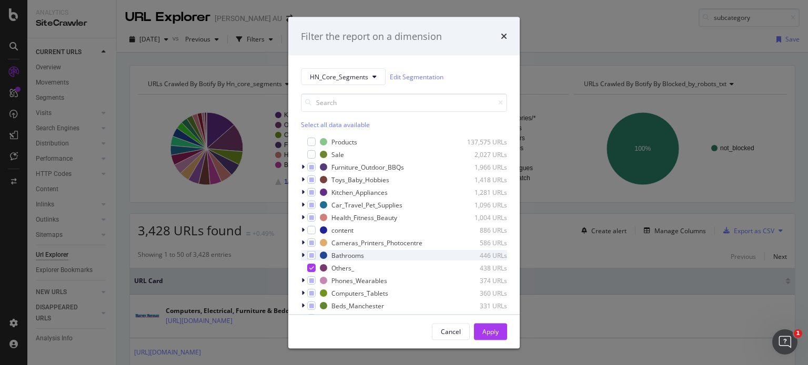
click at [303, 256] on icon "modal" at bounding box center [302, 255] width 3 height 6
click at [303, 256] on icon "modal" at bounding box center [303, 255] width 4 height 6
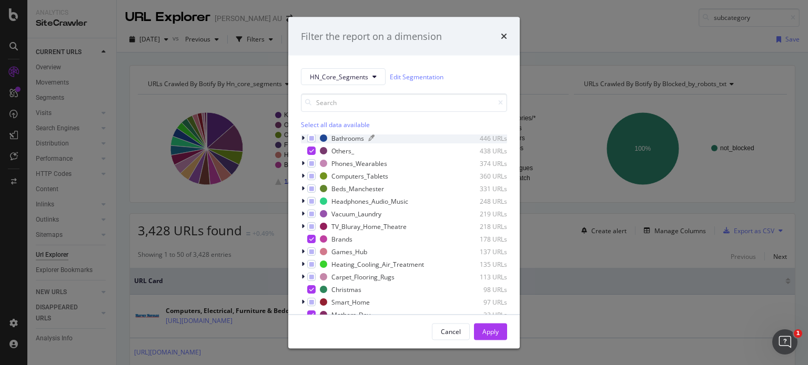
scroll to position [122, 0]
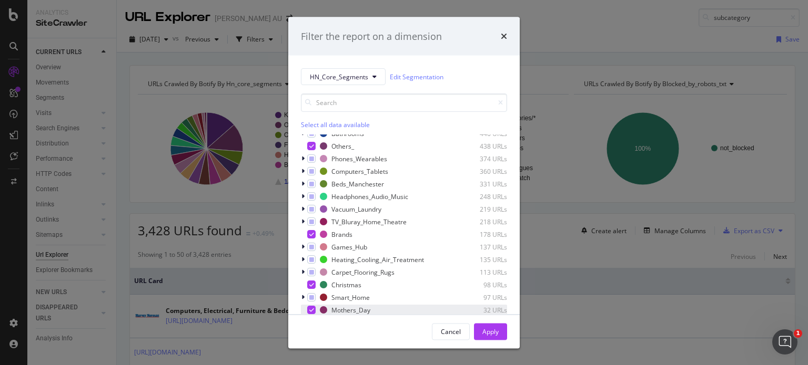
click at [310, 312] on icon "modal" at bounding box center [311, 310] width 5 height 5
click at [310, 284] on icon "modal" at bounding box center [311, 284] width 5 height 5
click at [301, 271] on div "modal" at bounding box center [304, 272] width 6 height 11
click at [301, 271] on icon "modal" at bounding box center [303, 272] width 4 height 6
click at [310, 235] on icon "modal" at bounding box center [311, 234] width 5 height 5
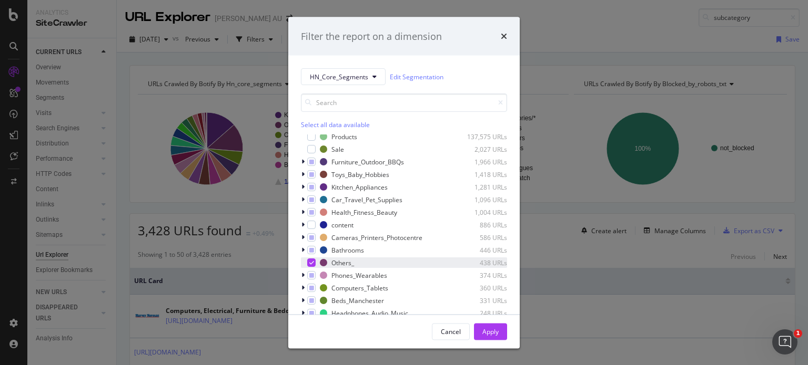
scroll to position [0, 0]
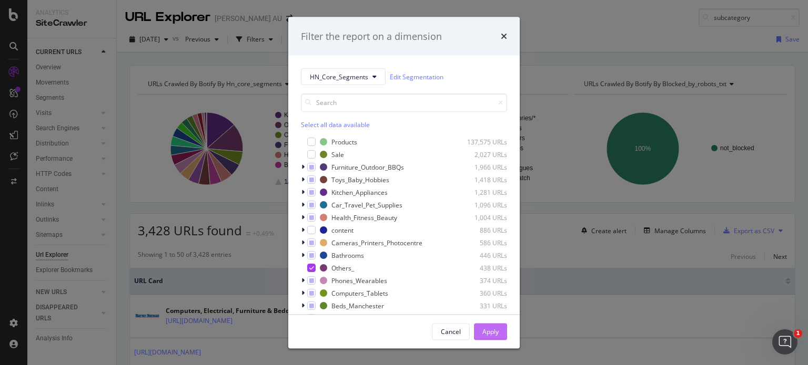
click at [505, 336] on button "Apply" at bounding box center [490, 331] width 33 height 17
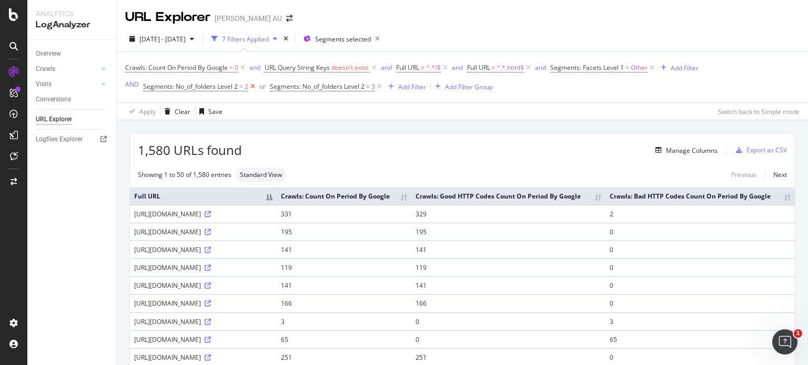
click at [251, 85] on icon at bounding box center [252, 86] width 9 height 11
click at [740, 111] on div "Switch back to Simple mode" at bounding box center [758, 111] width 81 height 9
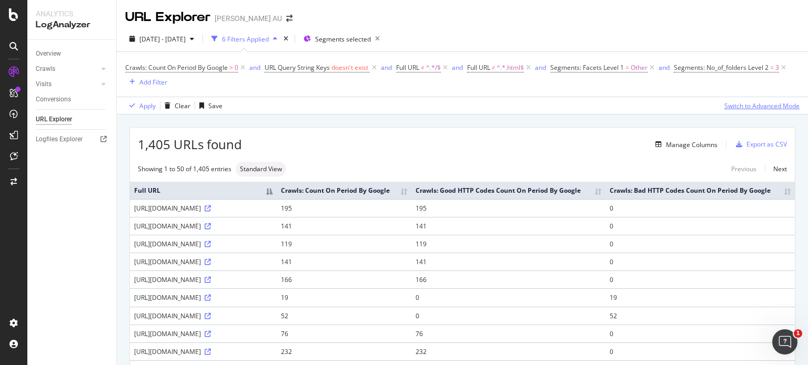
click at [740, 110] on div "Switch to Advanced Mode" at bounding box center [761, 105] width 75 height 9
click at [740, 110] on div "Switch back to Simple mode" at bounding box center [758, 105] width 81 height 9
click at [740, 110] on div "Switch to Advanced Mode" at bounding box center [761, 105] width 75 height 9
drag, startPoint x: 138, startPoint y: 146, endPoint x: 168, endPoint y: 147, distance: 30.0
click at [168, 147] on span "1,405 URLs found" at bounding box center [190, 145] width 104 height 18
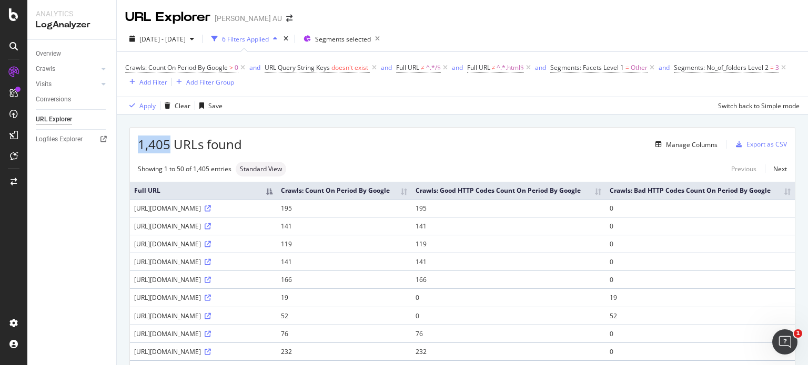
copy span "1,405"
click at [145, 110] on div "Apply" at bounding box center [147, 105] width 16 height 9
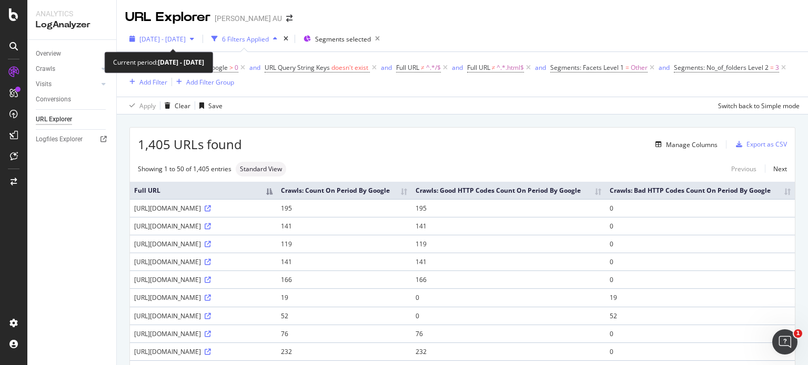
click at [193, 33] on div "2024 May. 1st - Jul. 31st" at bounding box center [161, 39] width 73 height 16
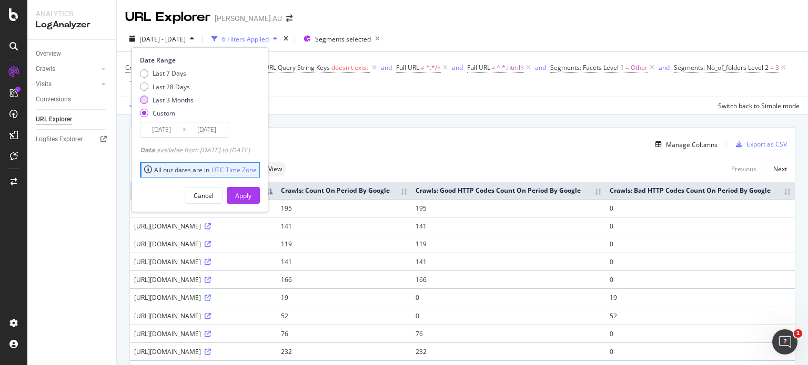
click at [145, 100] on div "Last 3 Months" at bounding box center [144, 100] width 8 height 8
type input "2025/06/28"
type input "2025/09/27"
click at [251, 195] on div "Apply" at bounding box center [243, 195] width 16 height 9
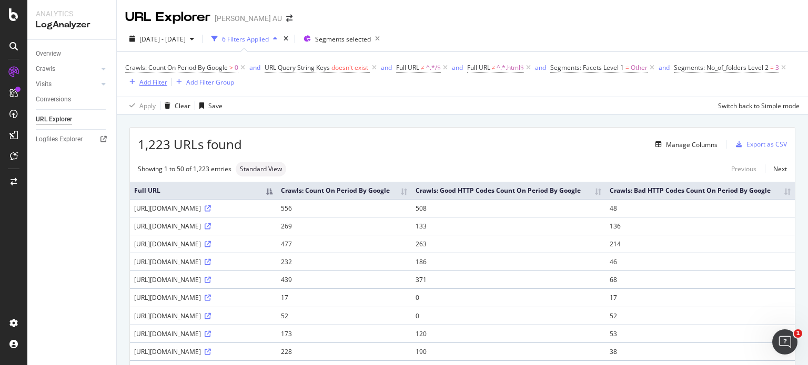
click at [167, 85] on div "Add Filter" at bounding box center [153, 82] width 28 height 9
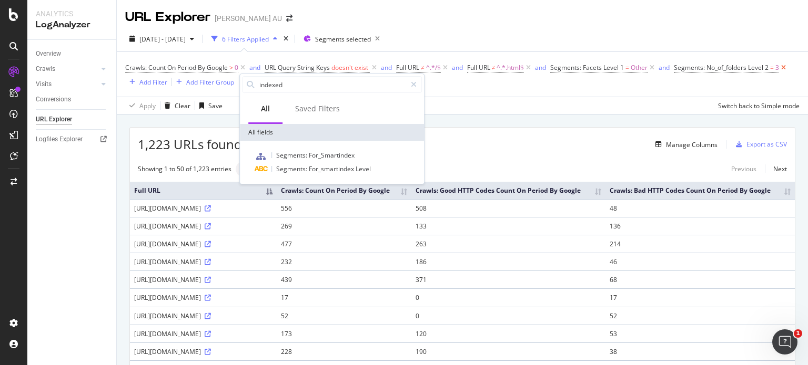
drag, startPoint x: 292, startPoint y: 91, endPoint x: 233, endPoint y: 85, distance: 59.2
click at [233, 85] on body "Analytics LogAnalyzer Overview Crawls Daily Distribution Segments Distribution …" at bounding box center [404, 182] width 808 height 365
type input "indexe"
click at [278, 86] on input "indexe" at bounding box center [332, 85] width 148 height 16
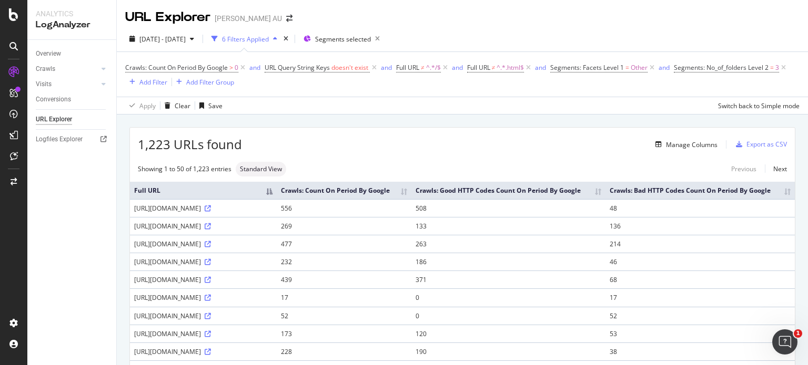
click at [484, 35] on div "2025 Jun. 28th - Sep. 27th 6 Filters Applied Segments selected" at bounding box center [462, 40] width 691 height 21
click at [758, 145] on div "Export as CSV" at bounding box center [766, 144] width 40 height 9
click at [752, 147] on div "Export as CSV" at bounding box center [766, 144] width 40 height 9
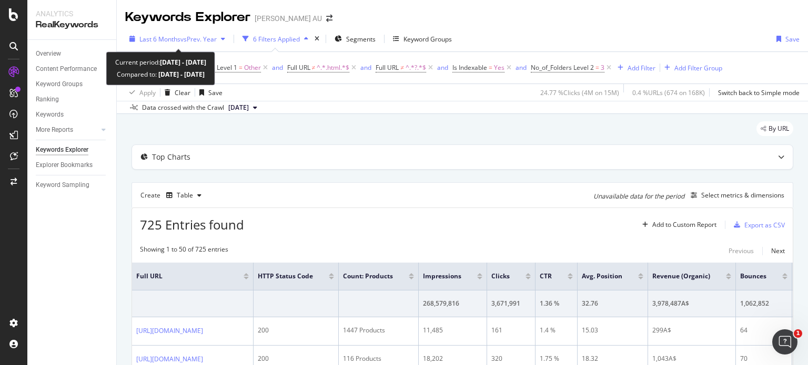
click at [220, 41] on div "button" at bounding box center [223, 39] width 13 height 6
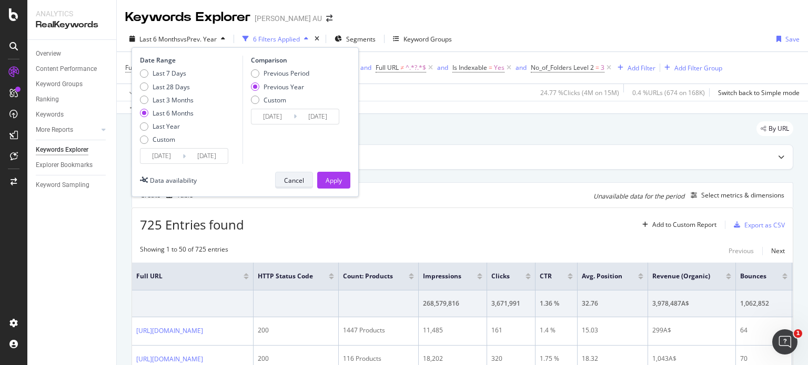
click at [292, 182] on div "Cancel" at bounding box center [294, 180] width 20 height 9
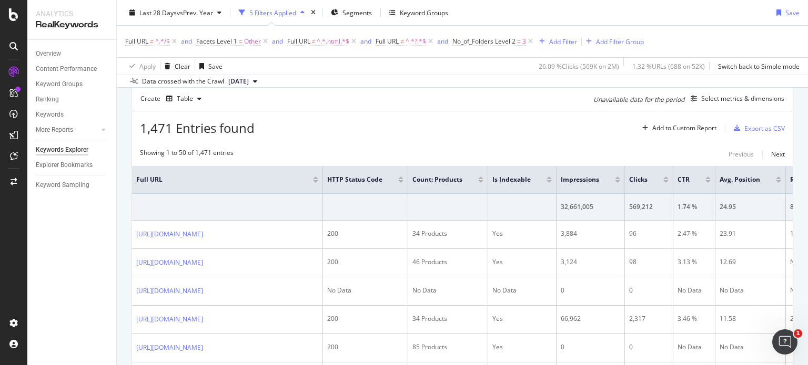
scroll to position [105, 0]
